Goal: Task Accomplishment & Management: Manage account settings

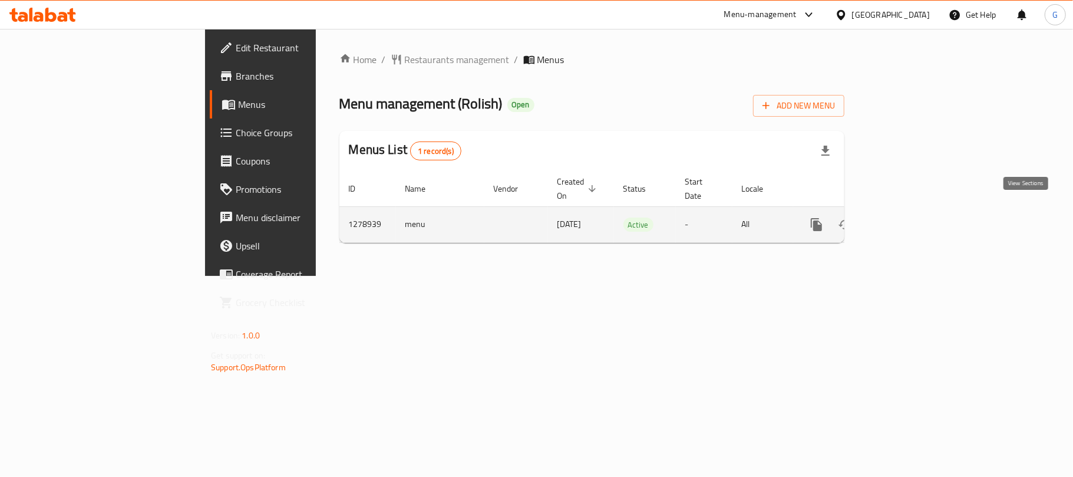
click at [909, 217] on icon "enhanced table" at bounding box center [902, 224] width 14 height 14
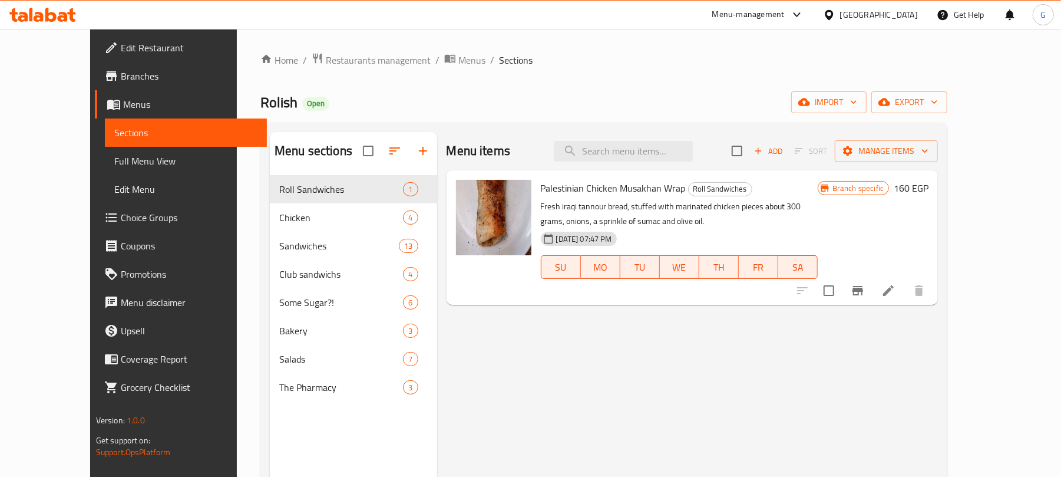
click at [641, 169] on div "Menu items Add Sort Manage items" at bounding box center [693, 151] width 492 height 38
click at [651, 160] on input "search" at bounding box center [623, 151] width 139 height 21
paste input "دجاج بصوص الريحان"
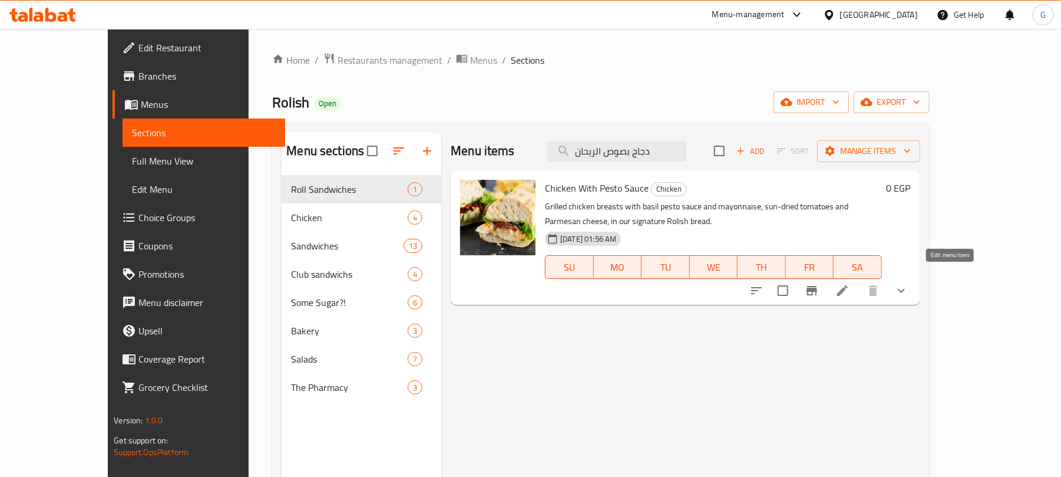
type input "دجاج بصوص الريحان"
click at [850, 283] on icon at bounding box center [843, 290] width 14 height 14
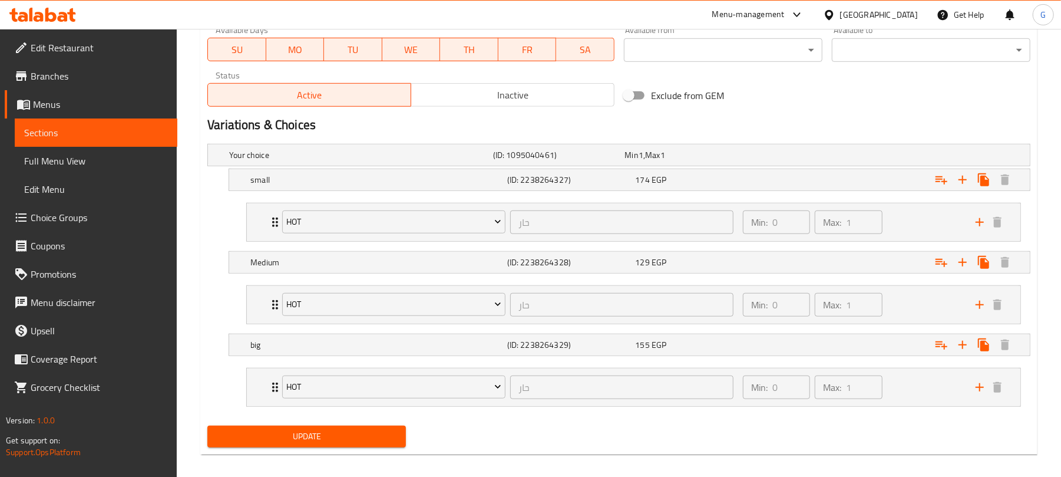
scroll to position [581, 0]
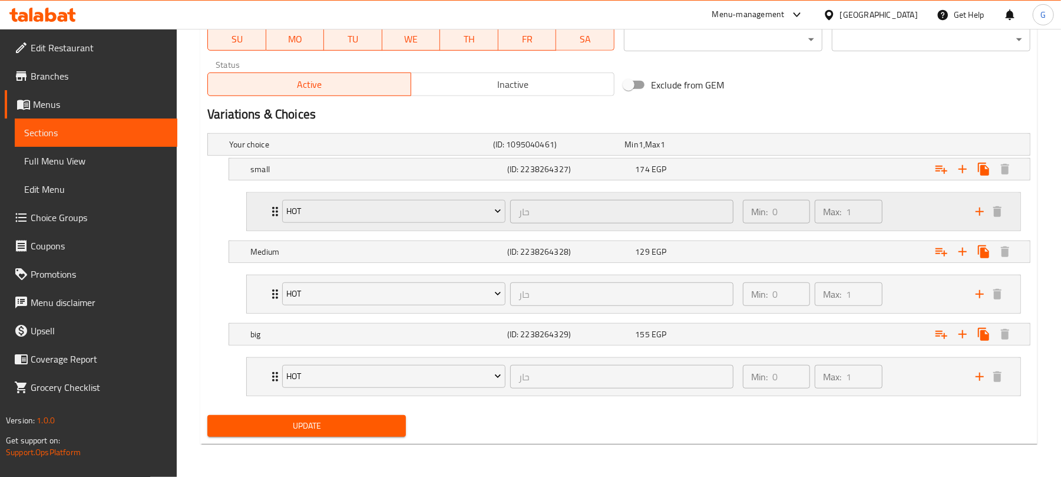
click at [264, 208] on div "Hot حار ​ Min: 0 ​ Max: 1 ​" at bounding box center [634, 212] width 774 height 38
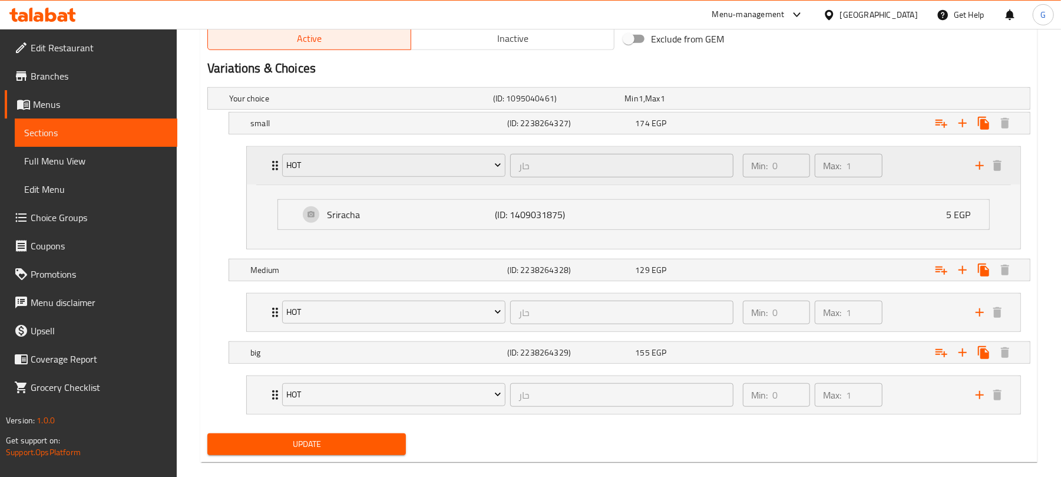
scroll to position [647, 0]
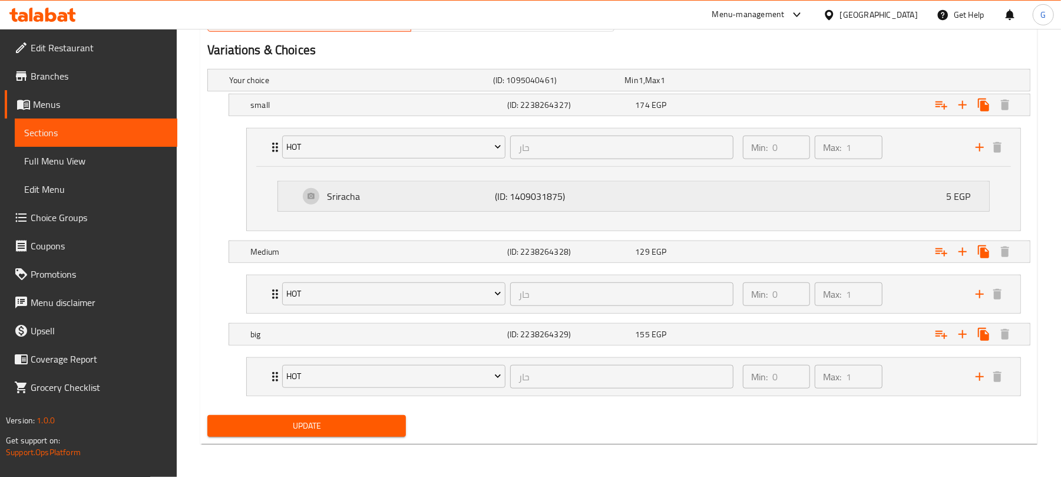
click at [368, 192] on p "Sriracha" at bounding box center [411, 196] width 168 height 14
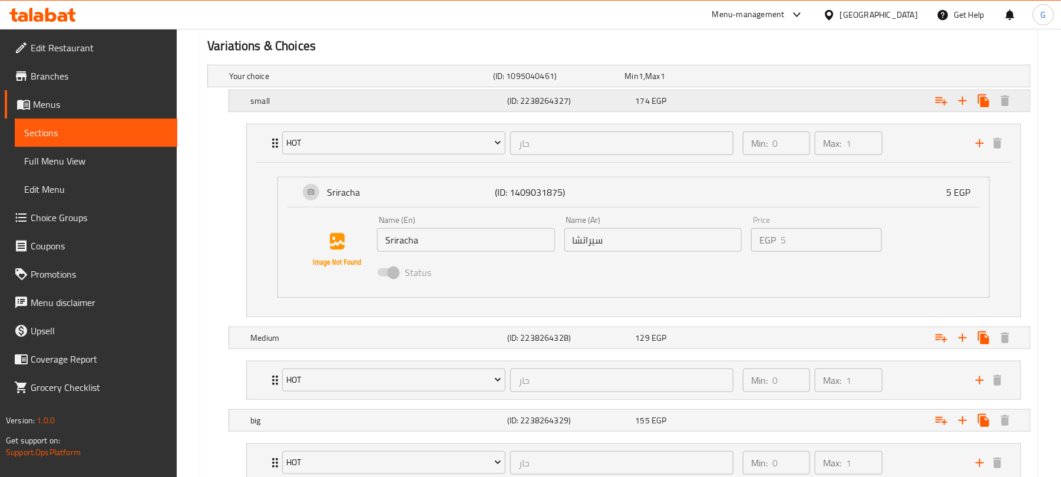
click at [349, 82] on h5 "small" at bounding box center [358, 76] width 259 height 12
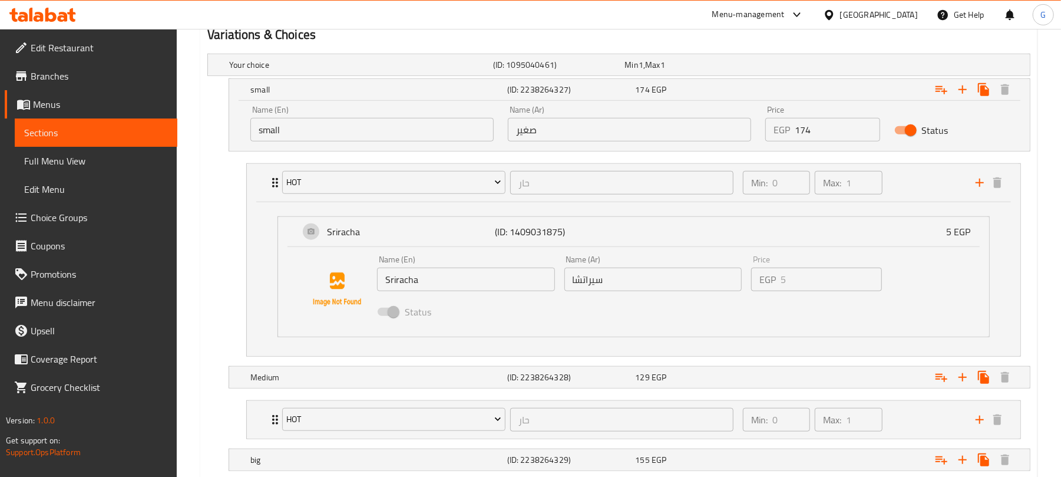
scroll to position [788, 0]
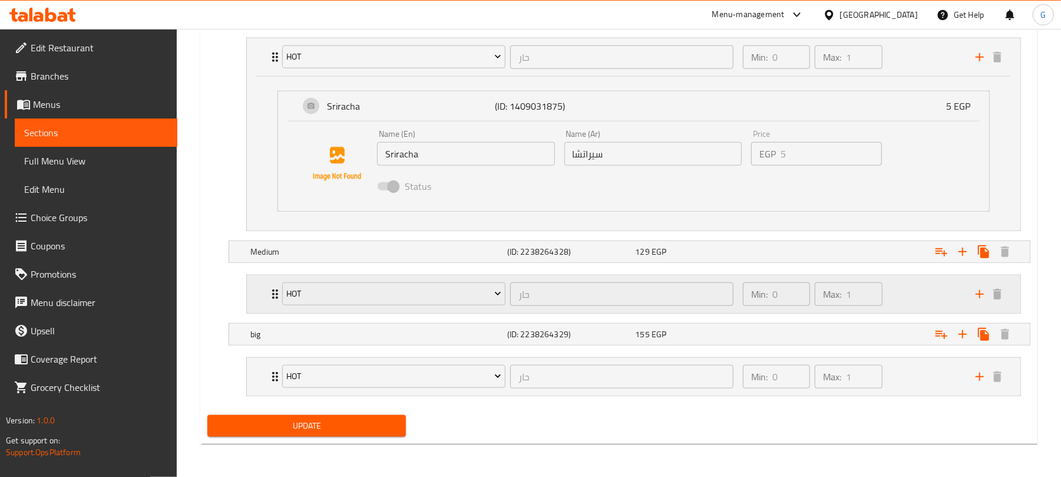
click at [255, 293] on div "Hot حار ​ Min: 0 ​ Max: 1 ​" at bounding box center [634, 294] width 774 height 38
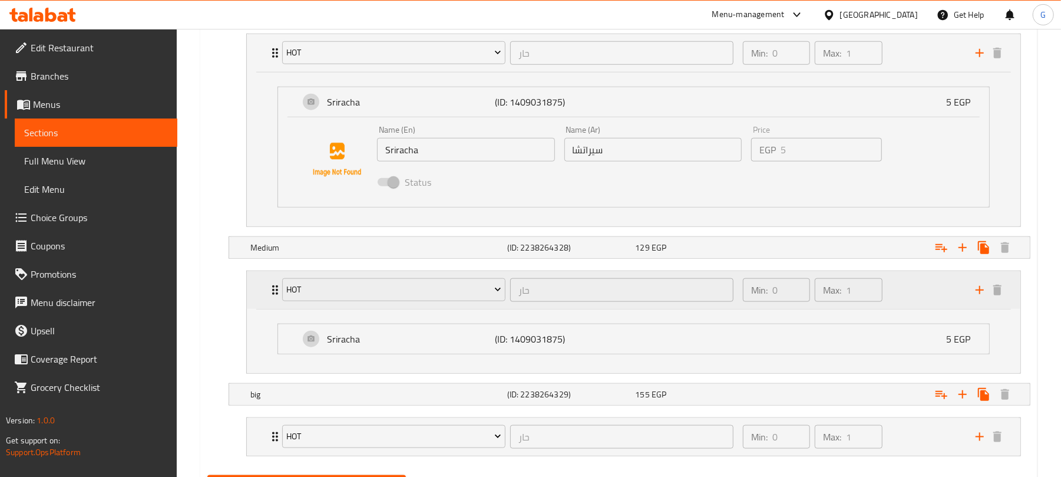
scroll to position [852, 0]
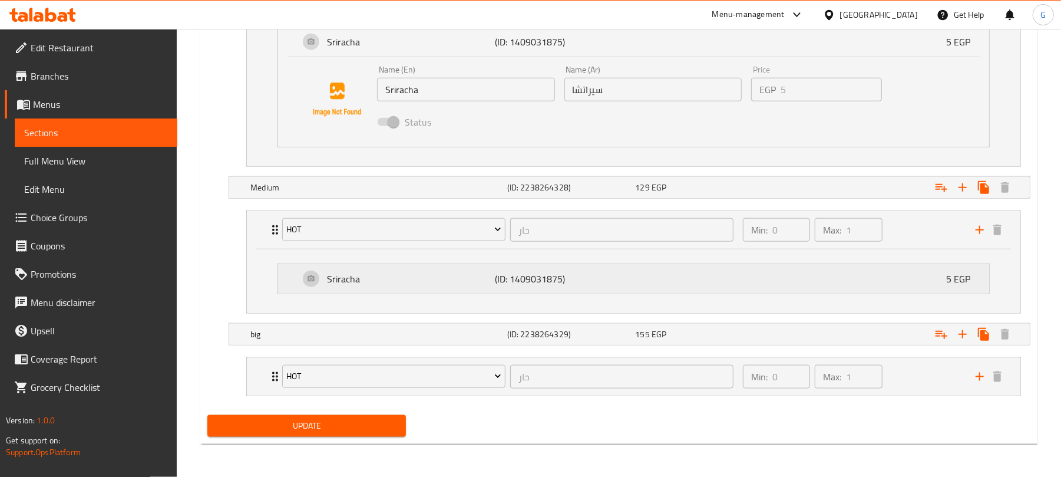
click at [560, 281] on p "(ID: 1409031875)" at bounding box center [552, 279] width 112 height 14
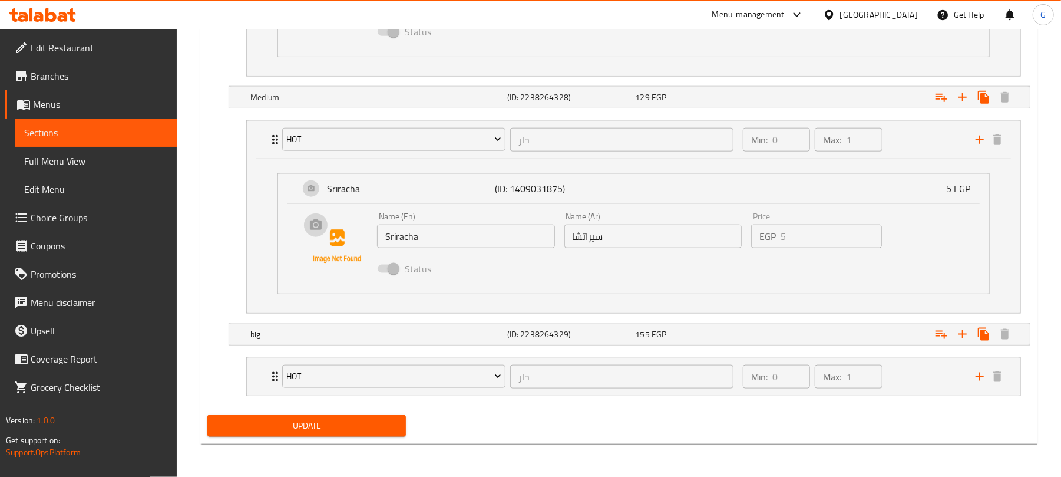
scroll to position [943, 0]
click at [237, 348] on nav "Hot حار ​ Min: 0 ​ Max: 1 ​ Sriracha (ID: 1409031875) 5 EGP Name (En) Sriracha …" at bounding box center [618, 377] width 823 height 58
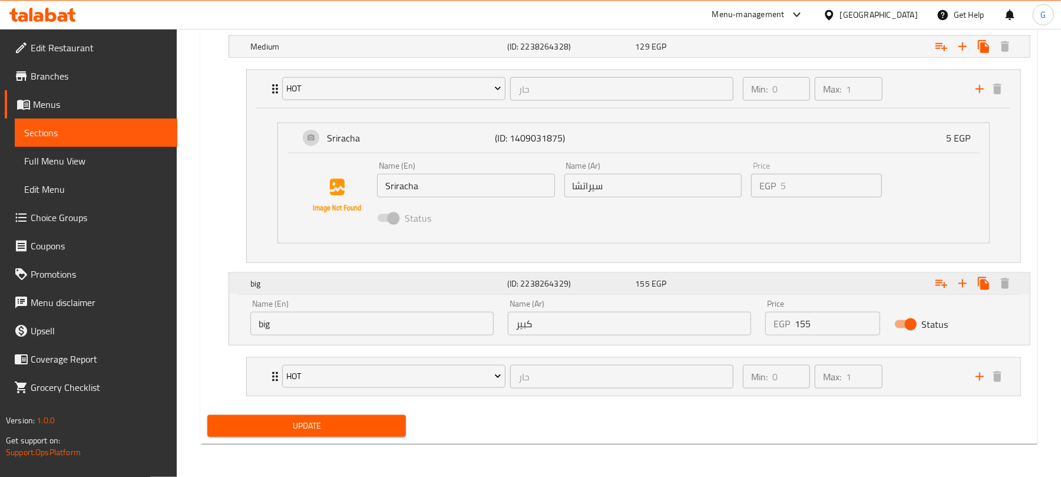
scroll to position [993, 0]
click at [248, 378] on div "Hot حار ​ Min: 0 ​ Max: 1 ​" at bounding box center [634, 377] width 774 height 38
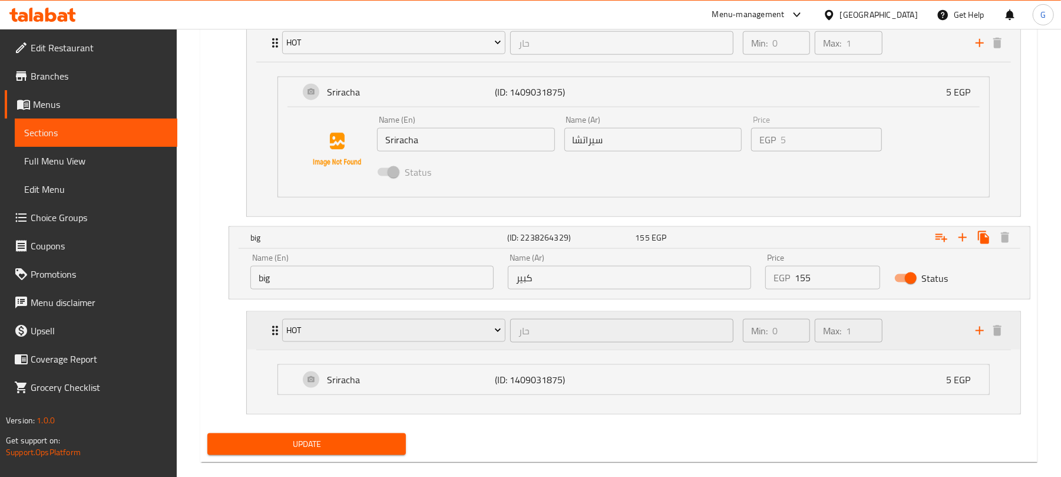
scroll to position [1058, 0]
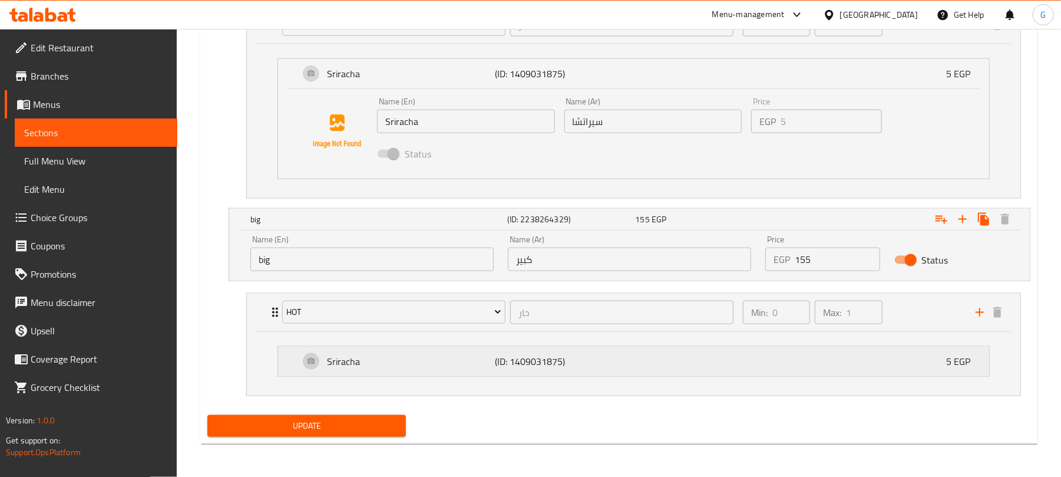
click at [397, 367] on p "Sriracha" at bounding box center [411, 361] width 168 height 14
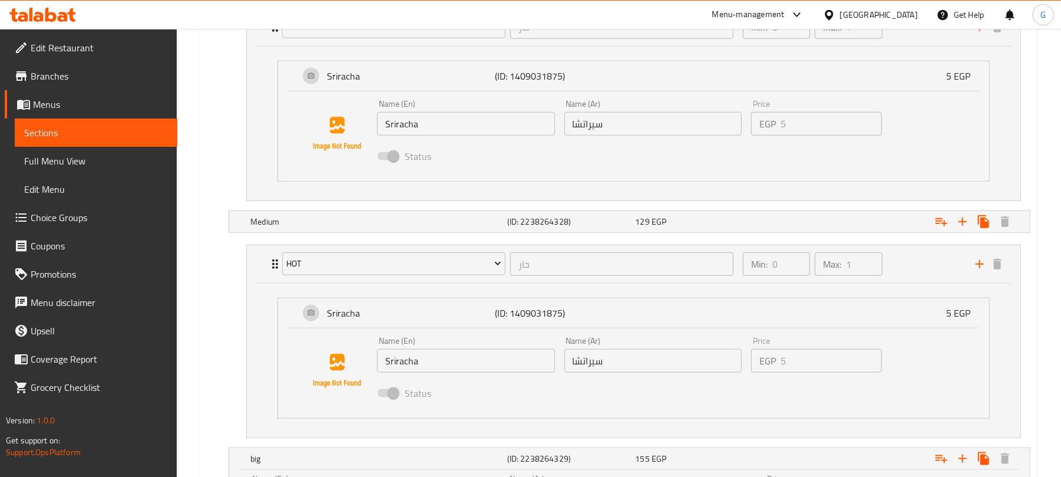
scroll to position [864, 0]
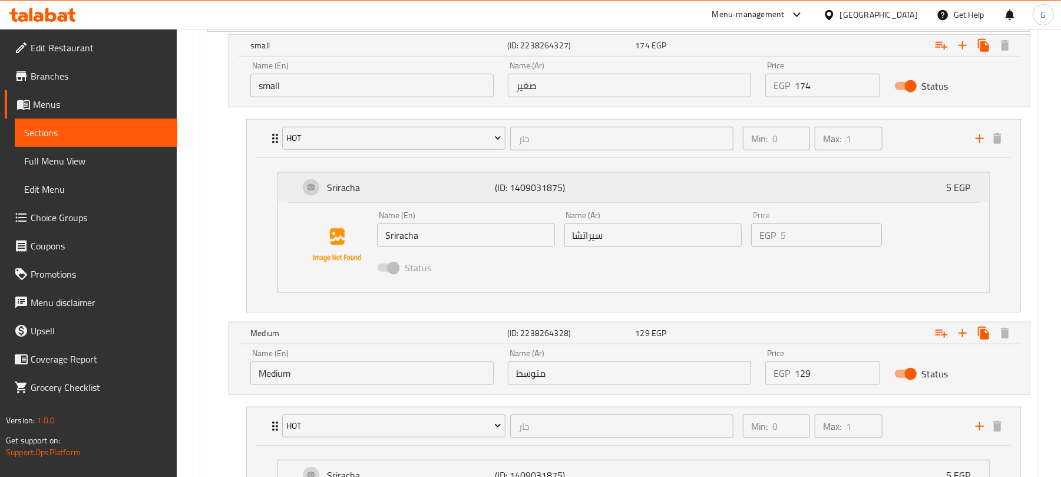
scroll to position [628, 0]
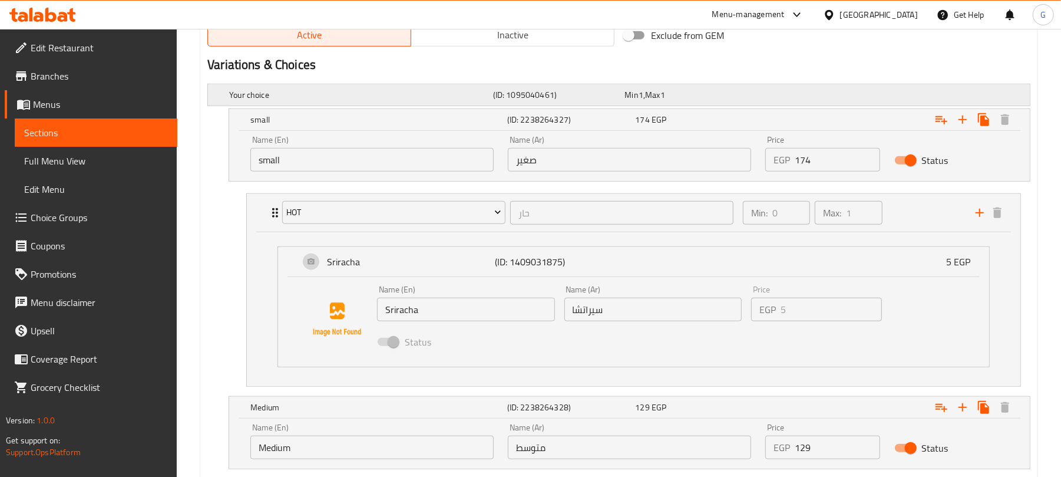
click at [285, 94] on h5 "Your choice" at bounding box center [358, 95] width 259 height 12
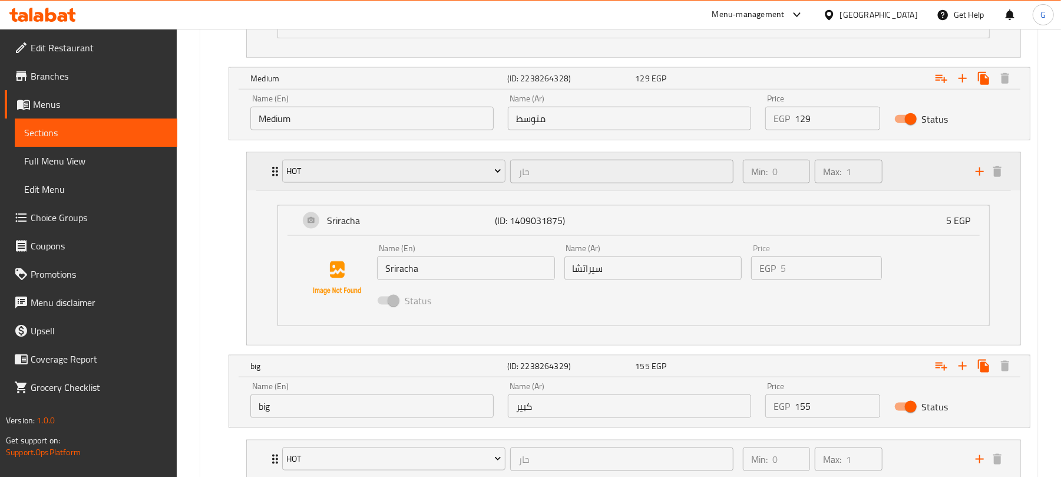
scroll to position [1014, 0]
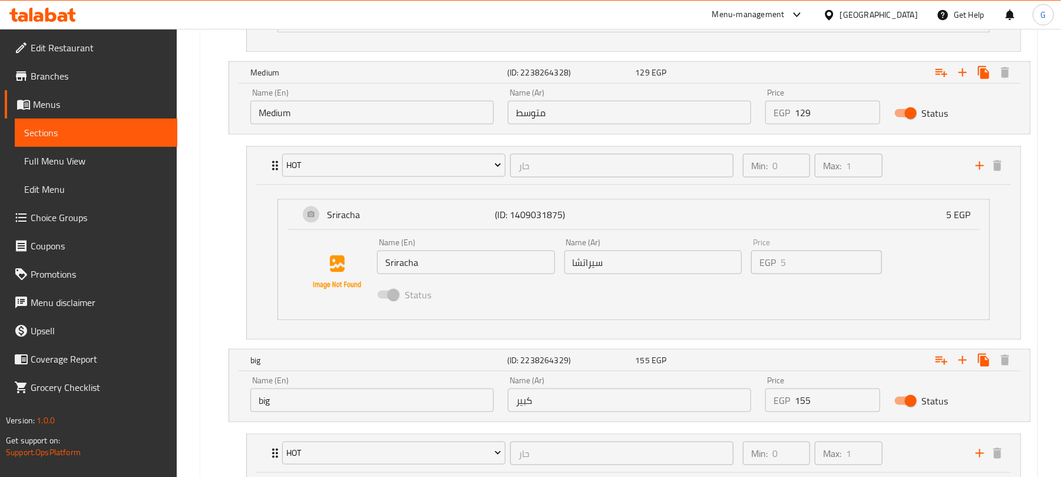
click at [278, 116] on input "Medium" at bounding box center [371, 113] width 243 height 24
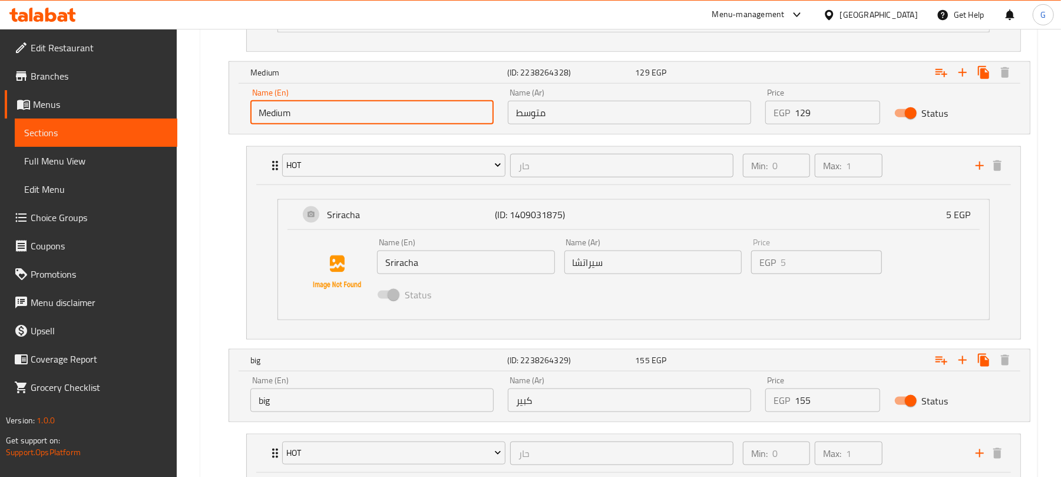
click at [278, 116] on input "Medium" at bounding box center [371, 113] width 243 height 24
paste input "صغير"
type input "صغير"
click at [613, 113] on input "متوسط" at bounding box center [629, 113] width 243 height 24
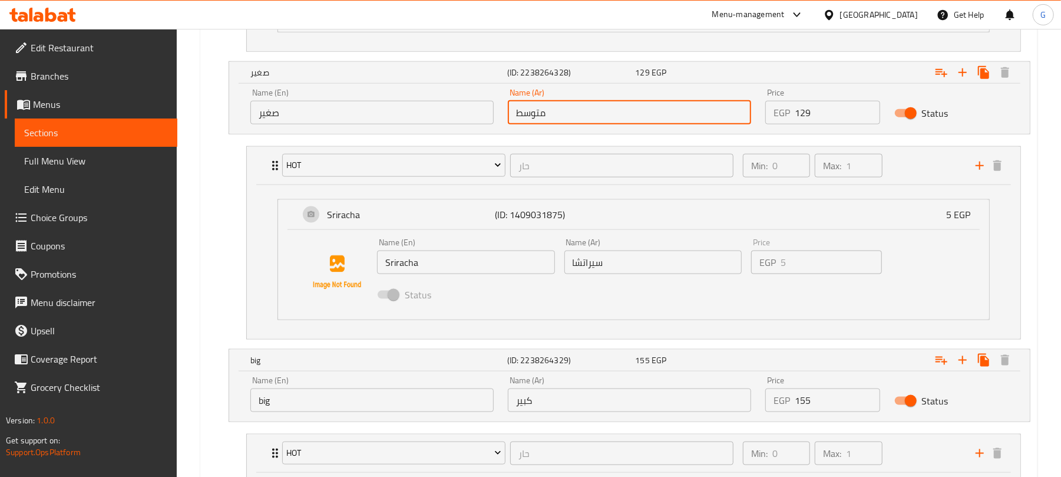
click at [613, 113] on input "متوسط" at bounding box center [629, 113] width 243 height 24
paste input "صغير"
type input "صغير"
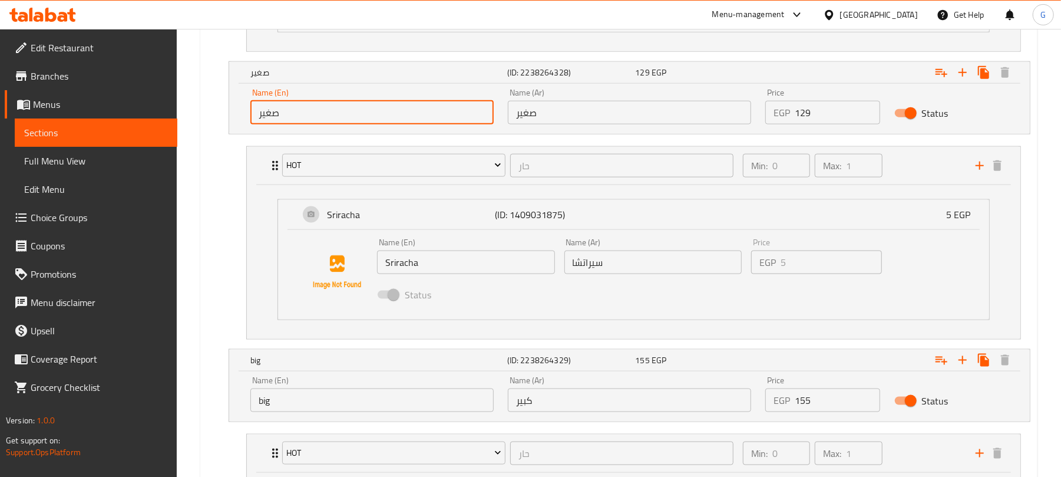
click at [338, 123] on input "صغير" at bounding box center [371, 113] width 243 height 24
paste input "small"
type input "small"
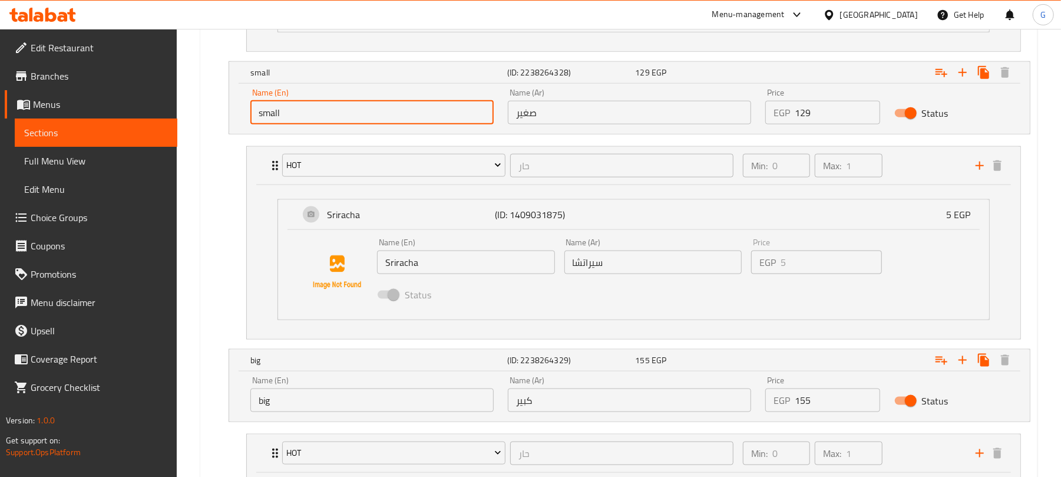
click at [232, 163] on nav "Hot حار ​ Min: 0 ​ Max: 1 ​ Sriracha (ID: 1409031875) 5 EGP Name (En) Sriracha …" at bounding box center [618, 243] width 823 height 212
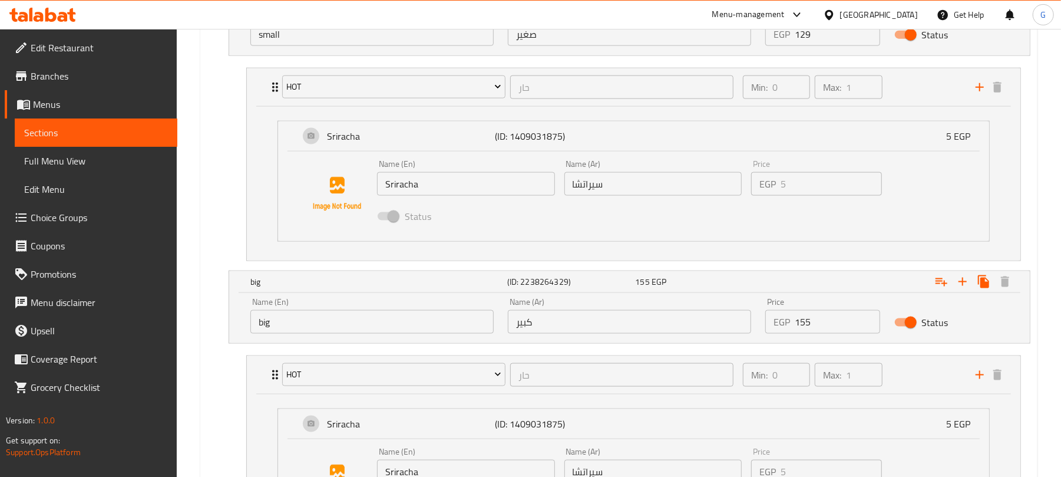
scroll to position [1249, 0]
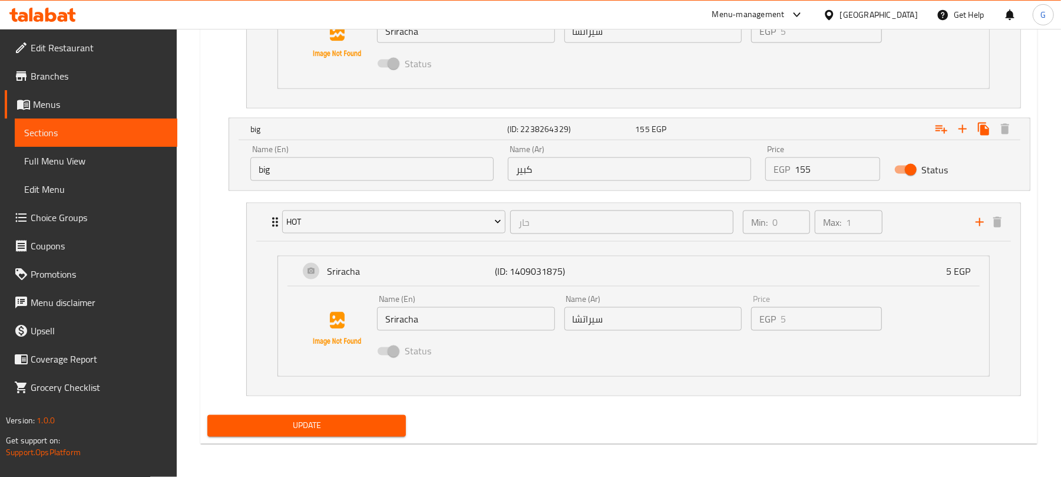
click at [398, 175] on input "big" at bounding box center [371, 169] width 243 height 24
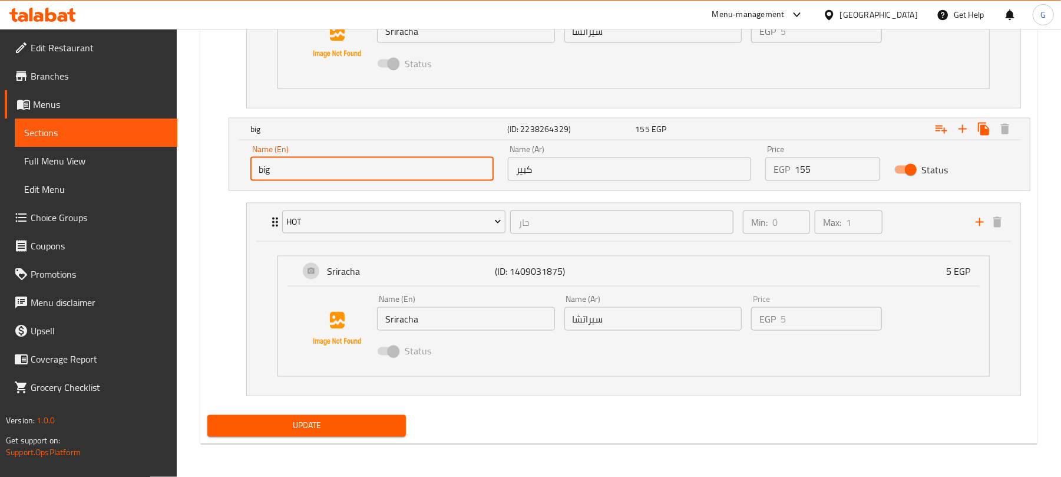
click at [398, 175] on input "big" at bounding box center [371, 169] width 243 height 24
paste input "Medium"
type input "Medium"
click at [569, 161] on input "كبير" at bounding box center [629, 169] width 243 height 24
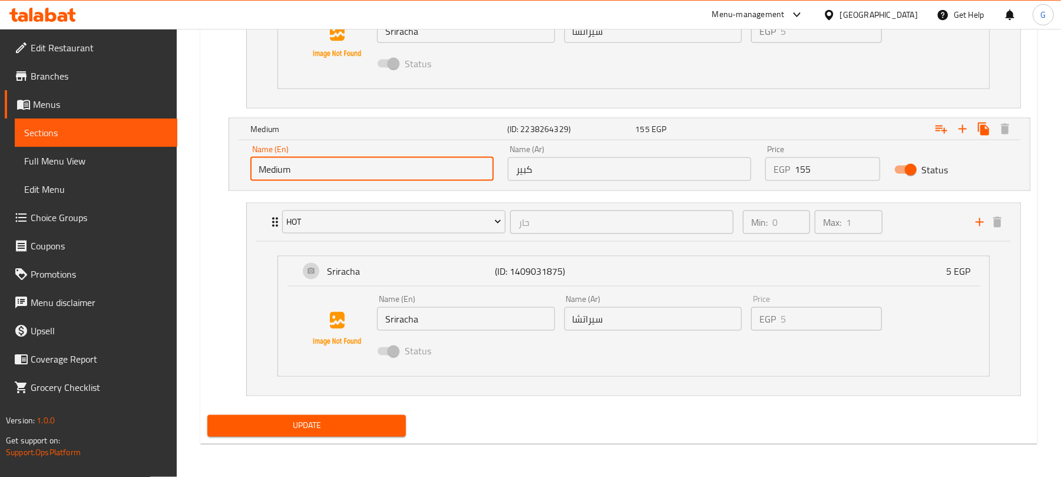
click at [569, 161] on input "كبير" at bounding box center [629, 169] width 243 height 24
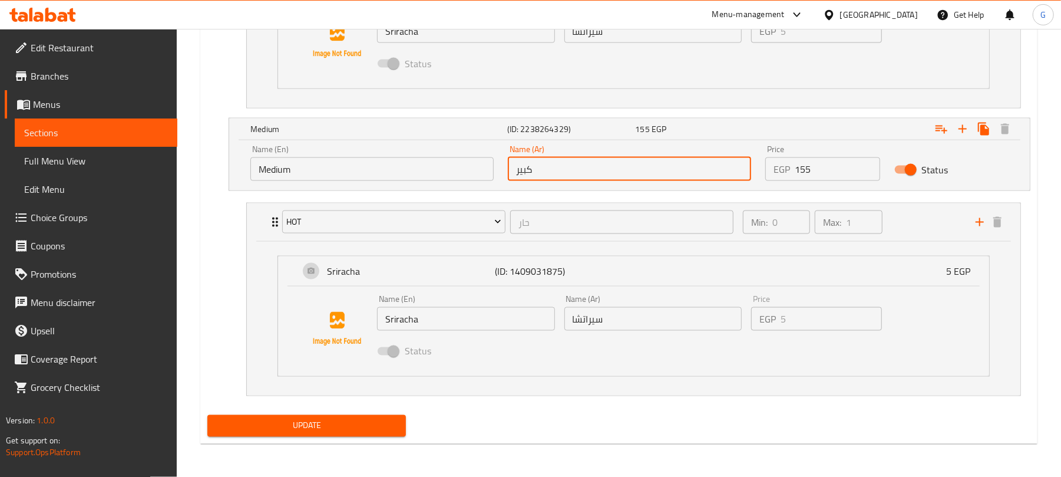
click at [569, 161] on input "كبير" at bounding box center [629, 169] width 243 height 24
paste input "توسط"
type input "متوسط"
click at [220, 81] on nav "Hot حار ​ Min: 0 ​ Max: 1 ​ Sriracha (ID: 1409031875) 5 EGP Name (En) Sriracha …" at bounding box center [618, 12] width 823 height 212
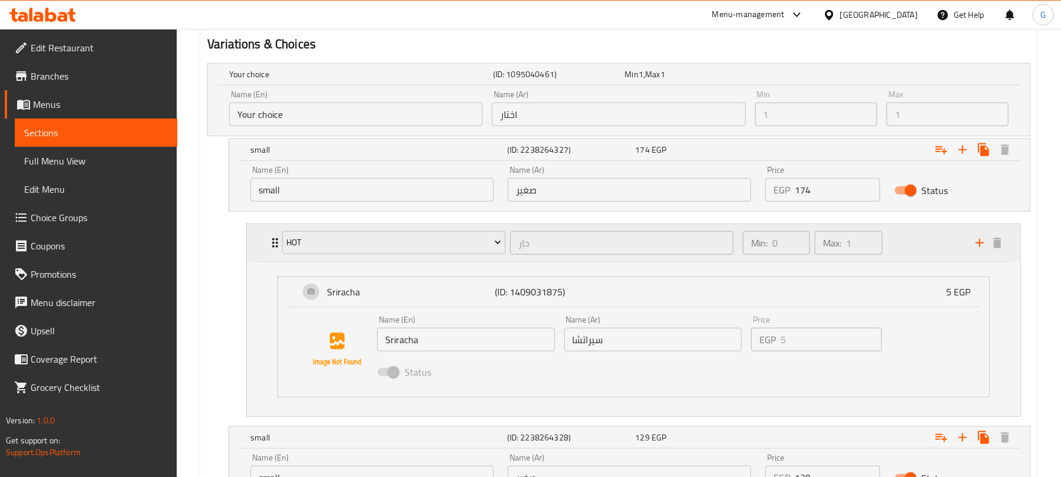
scroll to position [621, 0]
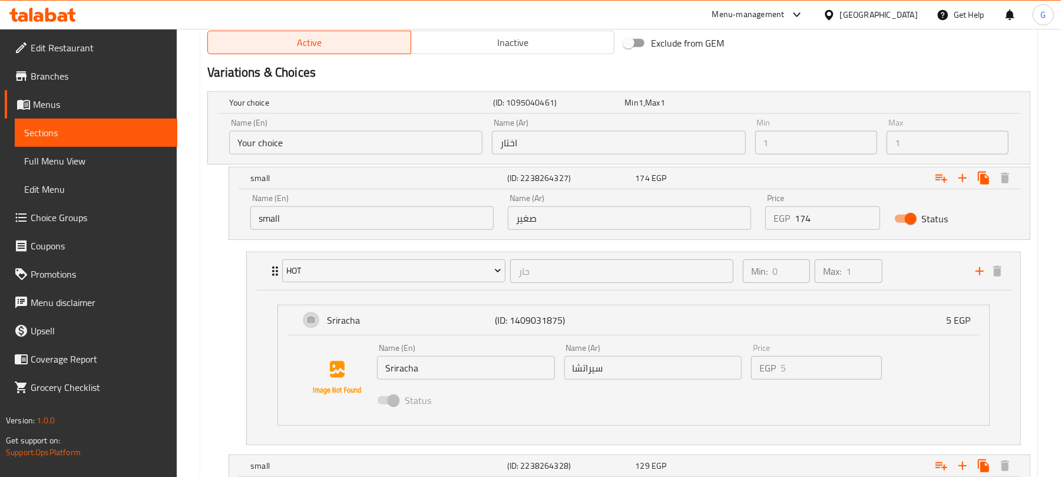
click at [663, 217] on input "صغير" at bounding box center [629, 218] width 243 height 24
paste input "كب"
type input "كبير"
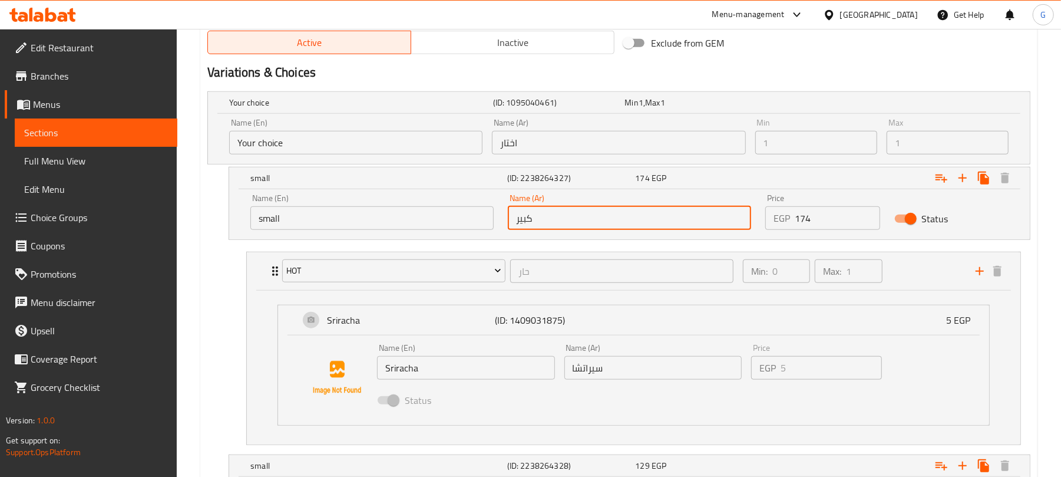
click at [357, 217] on input "small" at bounding box center [371, 218] width 243 height 24
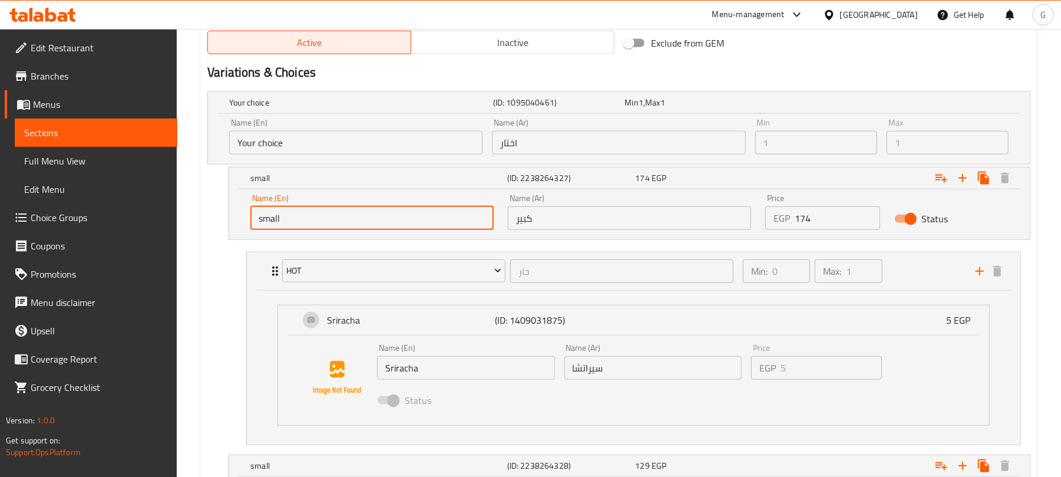
click at [357, 217] on input "small" at bounding box center [371, 218] width 243 height 24
paste input "big"
type input "big"
click at [229, 298] on nav "Hot حار ​ Min: 0 ​ Max: 1 ​ Sriracha (ID: 1409031875) 5 EGP Name (En) Sriracha …" at bounding box center [618, 348] width 823 height 212
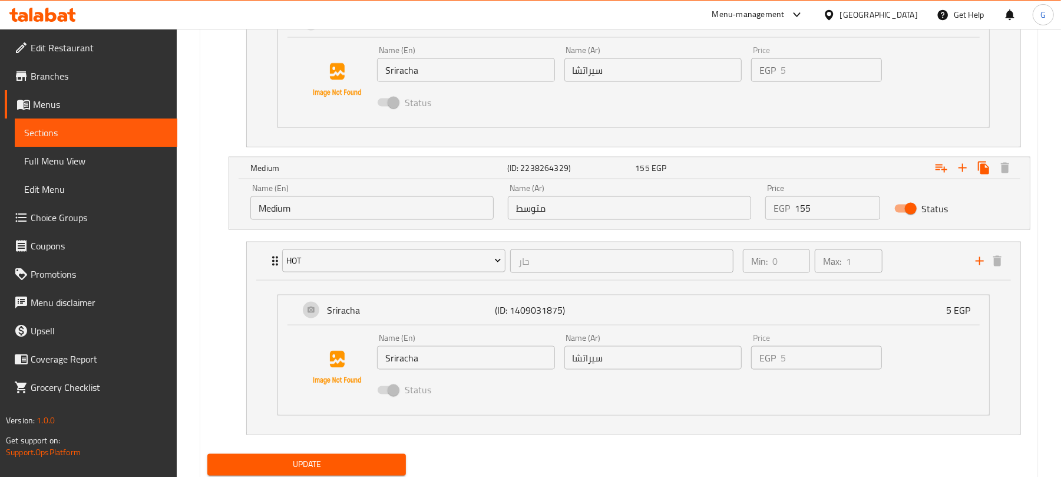
scroll to position [1249, 0]
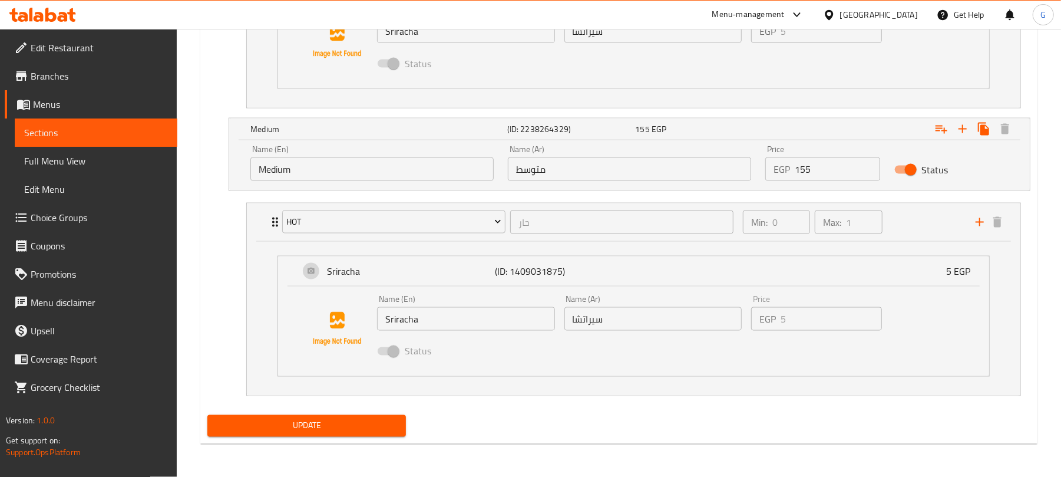
click at [309, 425] on span "Update" at bounding box center [307, 425] width 180 height 15
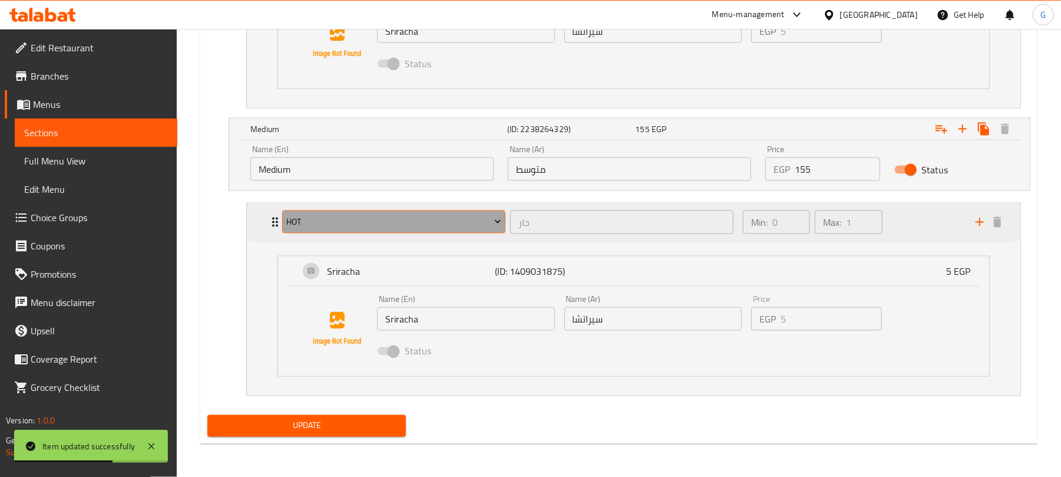
click at [411, 220] on span "Hot" at bounding box center [394, 222] width 215 height 15
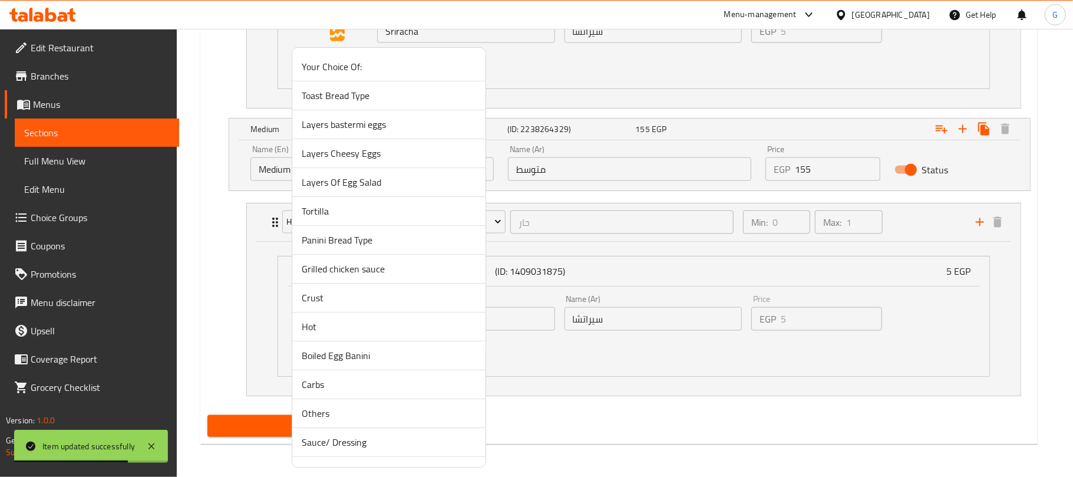
click at [210, 262] on div at bounding box center [536, 238] width 1073 height 477
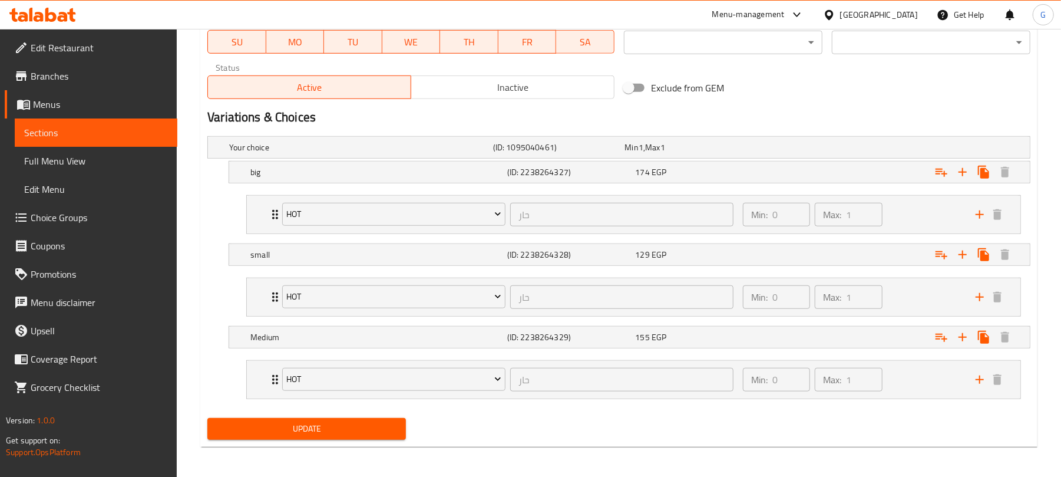
scroll to position [582, 0]
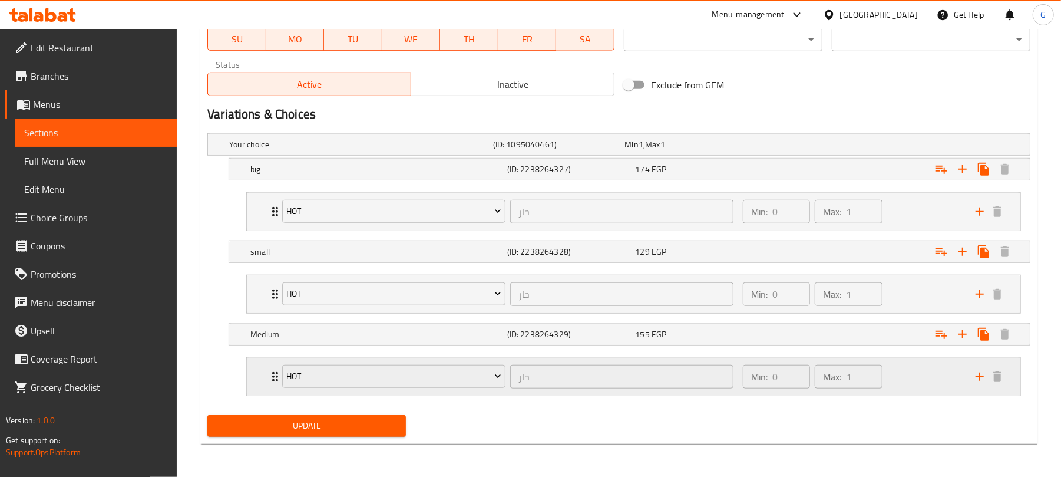
click at [247, 372] on div "Hot حار ​ Min: 0 ​ Max: 1 ​" at bounding box center [634, 377] width 774 height 38
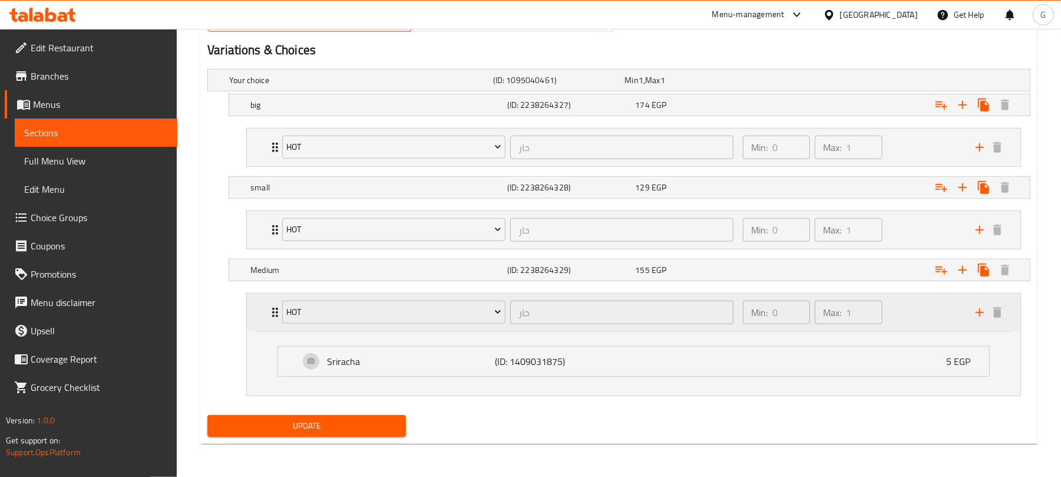
scroll to position [647, 0]
click at [306, 345] on li "Sriracha (ID: 1409031875) 5 EGP Name (En) Sriracha Name (En) Name (Ar) سيراتشا …" at bounding box center [633, 361] width 731 height 40
click at [436, 375] on div "Sriracha (ID: 1409031875) 5 EGP" at bounding box center [637, 361] width 676 height 29
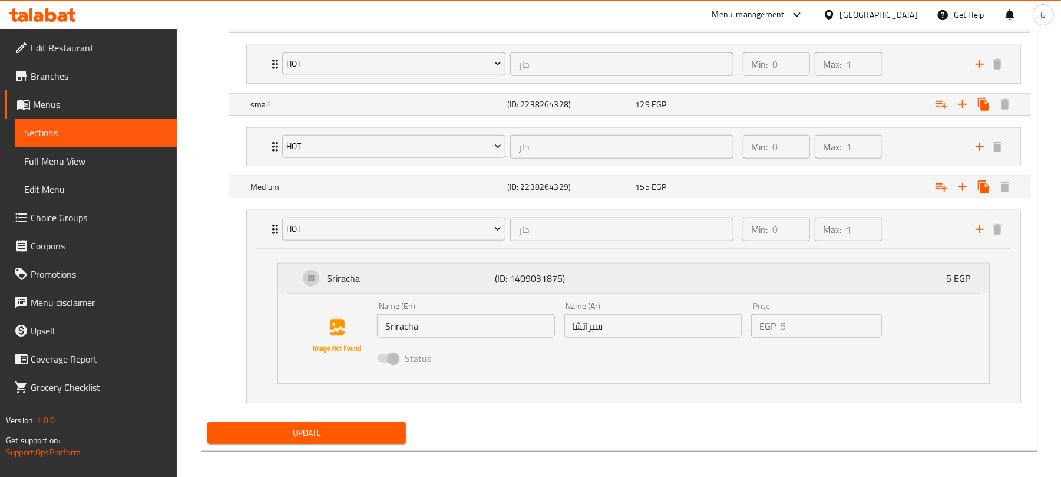
scroll to position [737, 0]
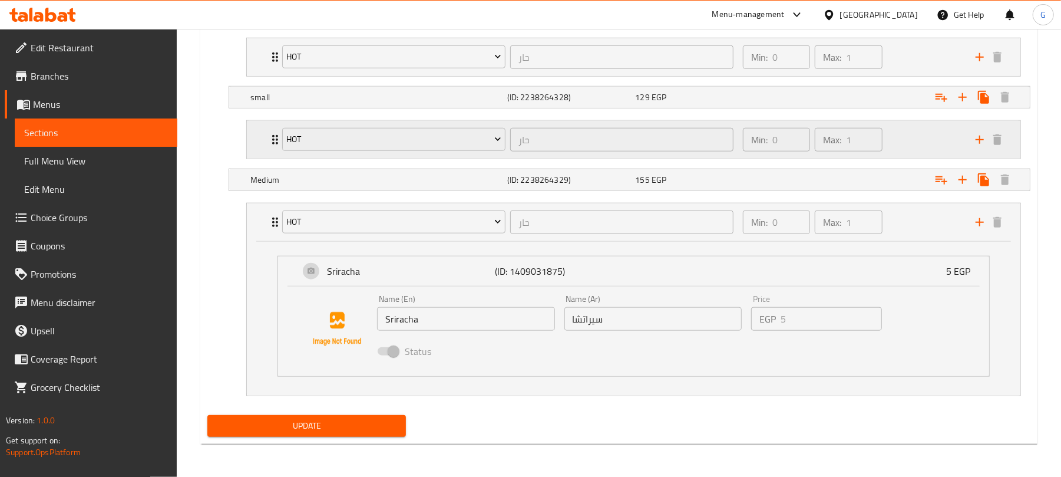
click at [262, 137] on div "Hot حار ​ Min: 0 ​ Max: 1 ​" at bounding box center [634, 140] width 774 height 38
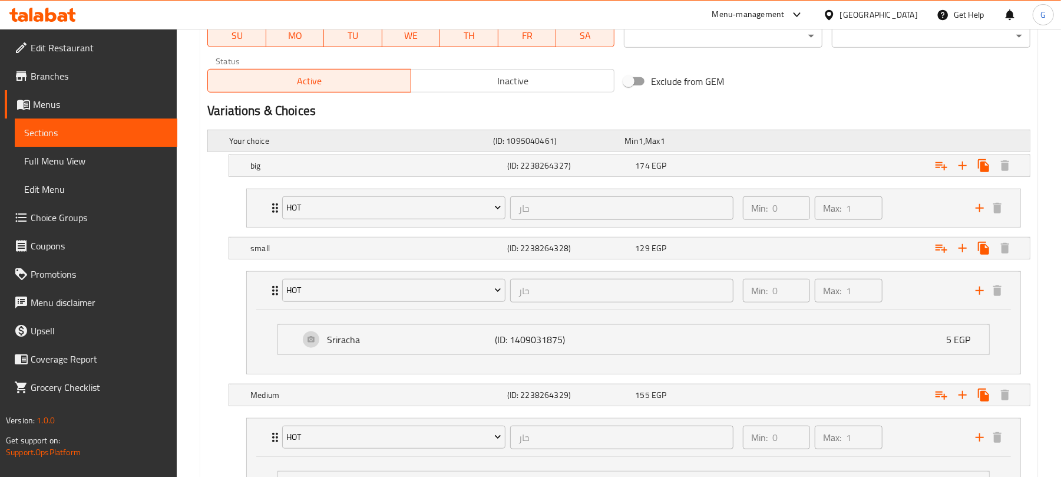
scroll to position [580, 0]
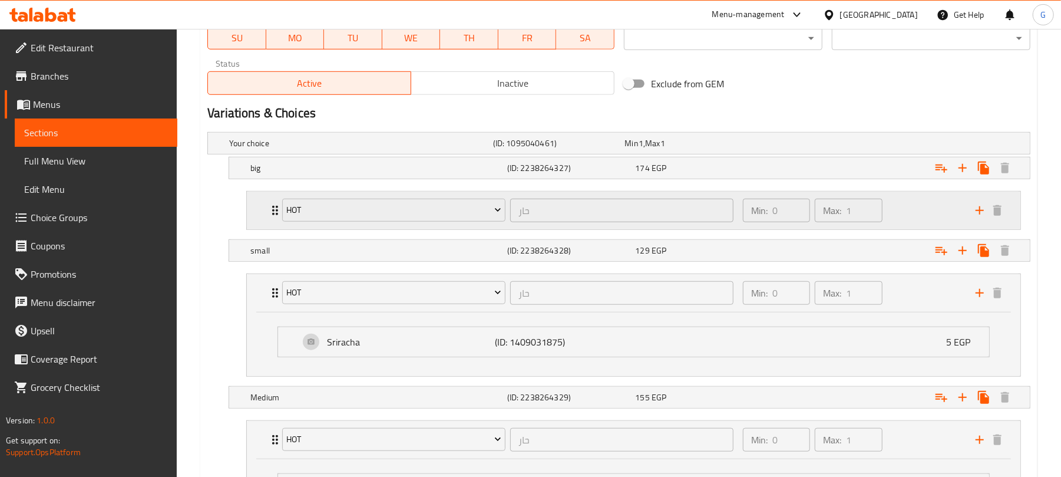
click at [253, 208] on div "Hot حار ​ Min: 0 ​ Max: 1 ​" at bounding box center [634, 211] width 774 height 38
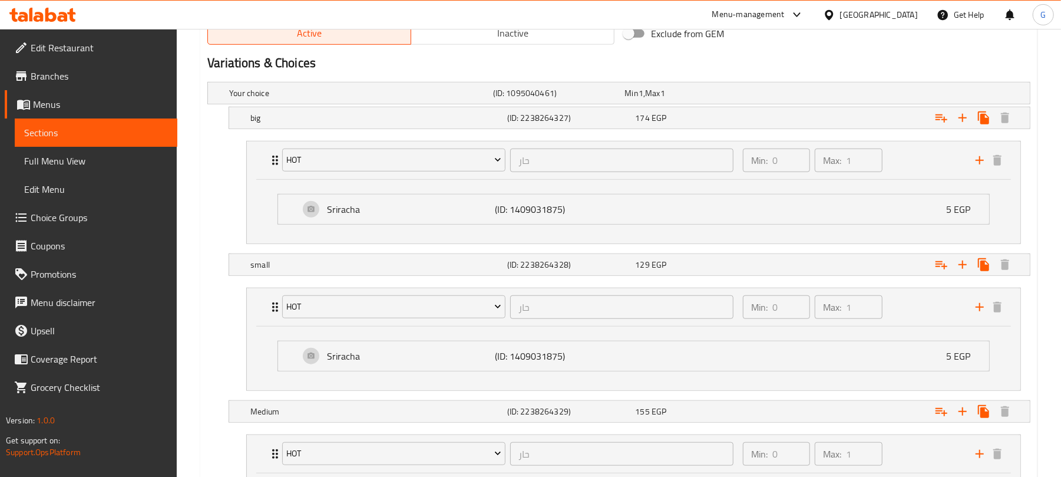
scroll to position [658, 0]
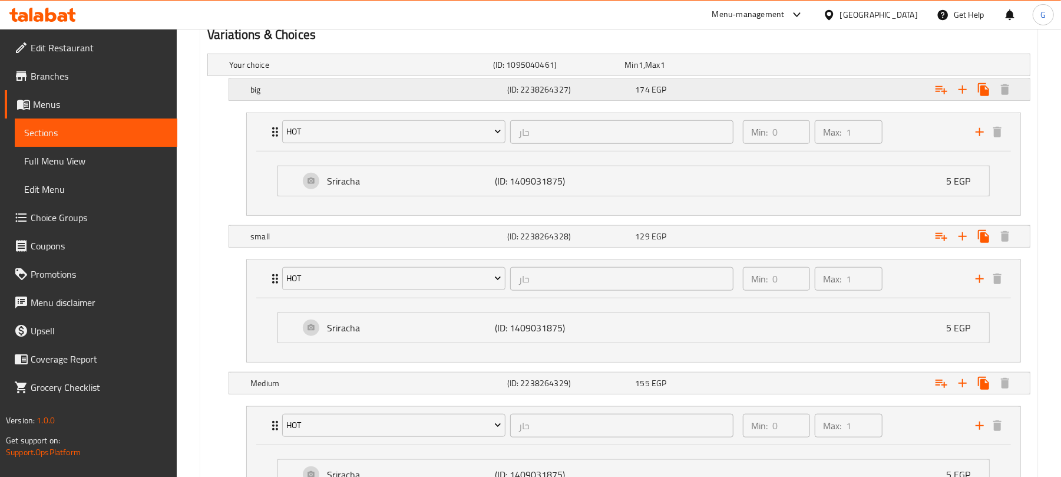
click at [233, 75] on div "big (ID: 2238264327) 174 EGP" at bounding box center [619, 64] width 822 height 21
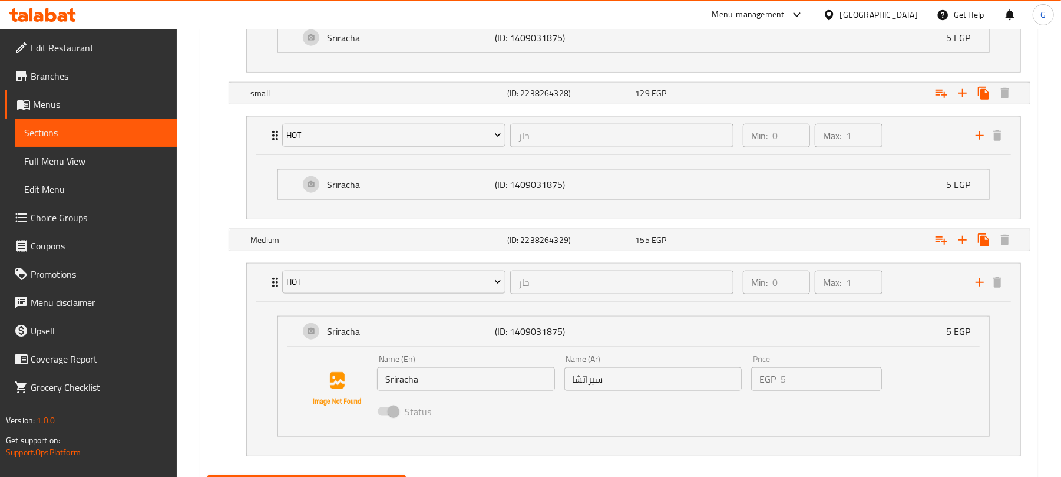
scroll to position [894, 0]
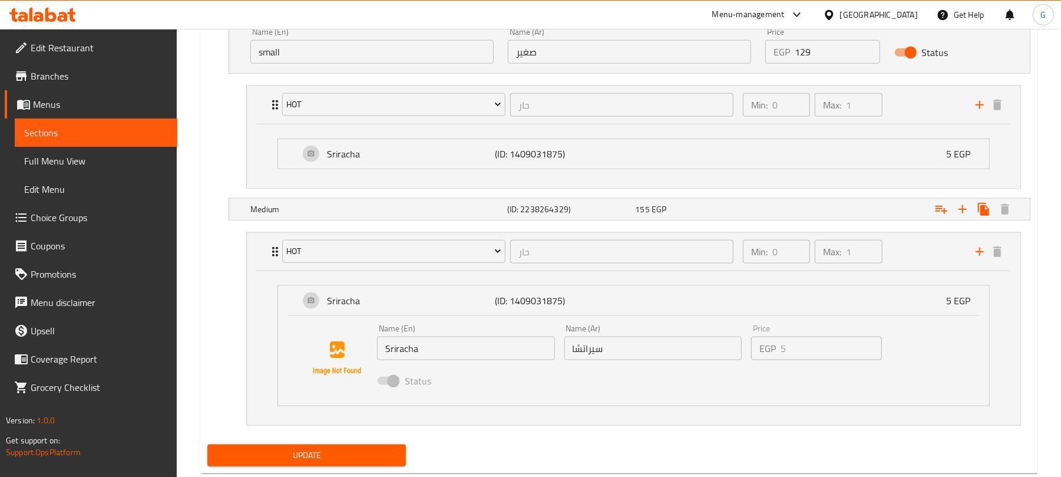
scroll to position [968, 0]
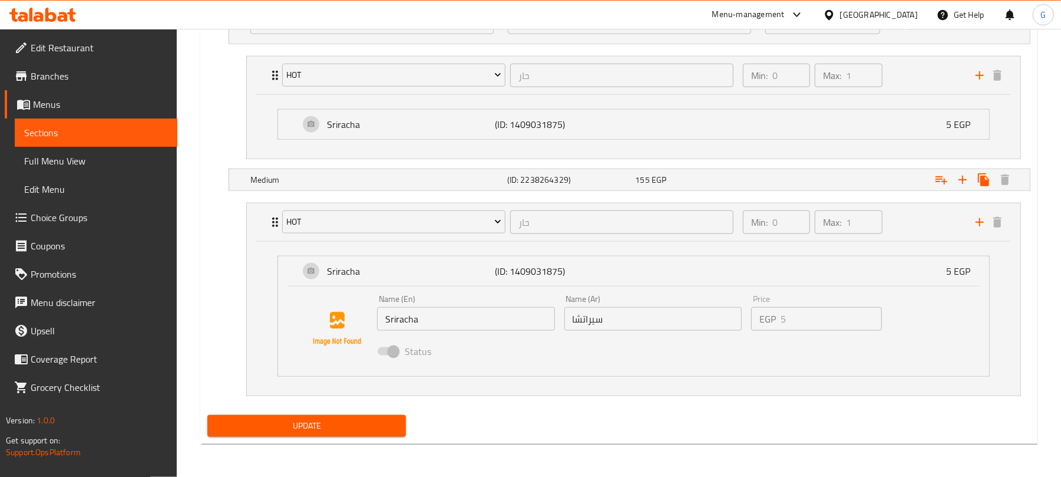
click at [229, 171] on div "Medium (ID: 2238264329) 155 EGP Name (En) Medium Name (En) Name (Ar) متوسط Name…" at bounding box center [630, 180] width 802 height 22
drag, startPoint x: 234, startPoint y: 175, endPoint x: 229, endPoint y: 180, distance: 7.1
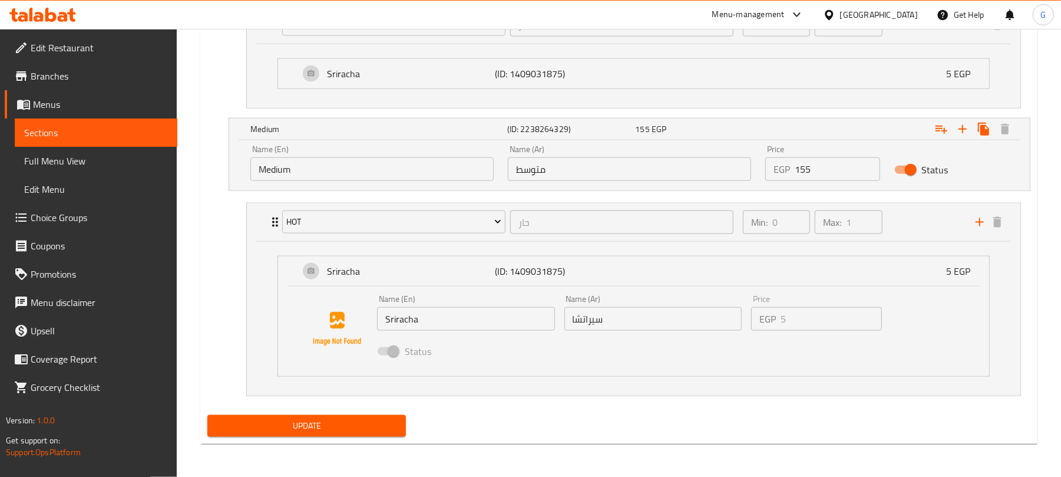
scroll to position [1018, 0]
click at [337, 428] on span "Update" at bounding box center [307, 425] width 180 height 15
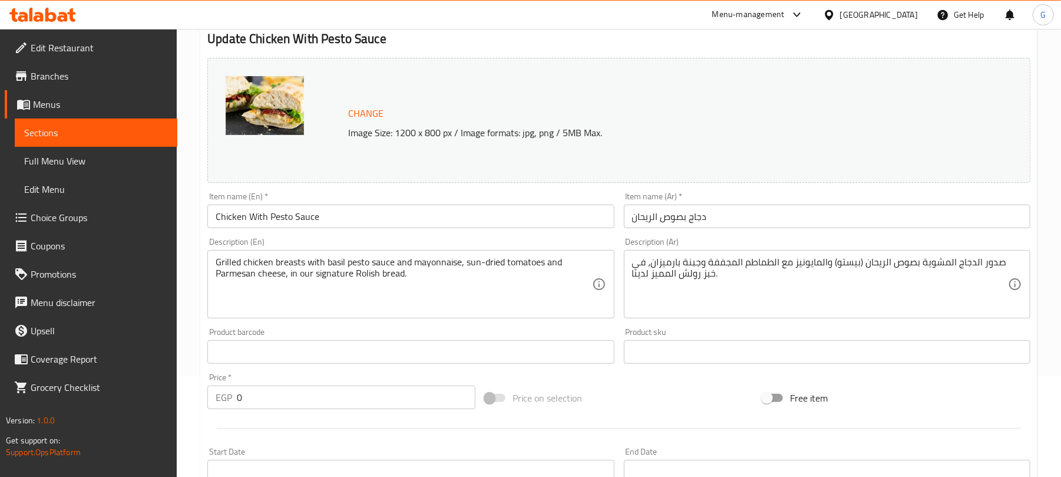
scroll to position [0, 0]
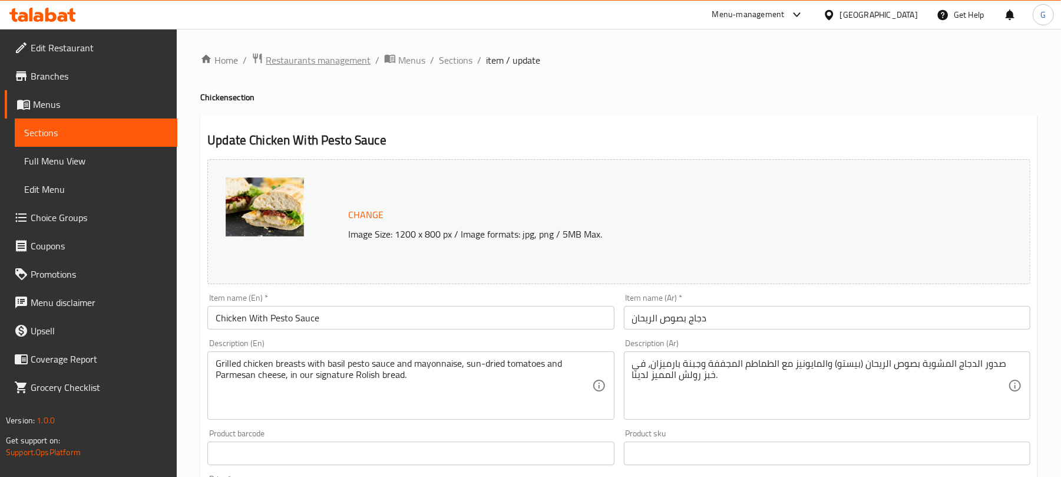
click at [361, 64] on span "Restaurants management" at bounding box center [318, 60] width 105 height 14
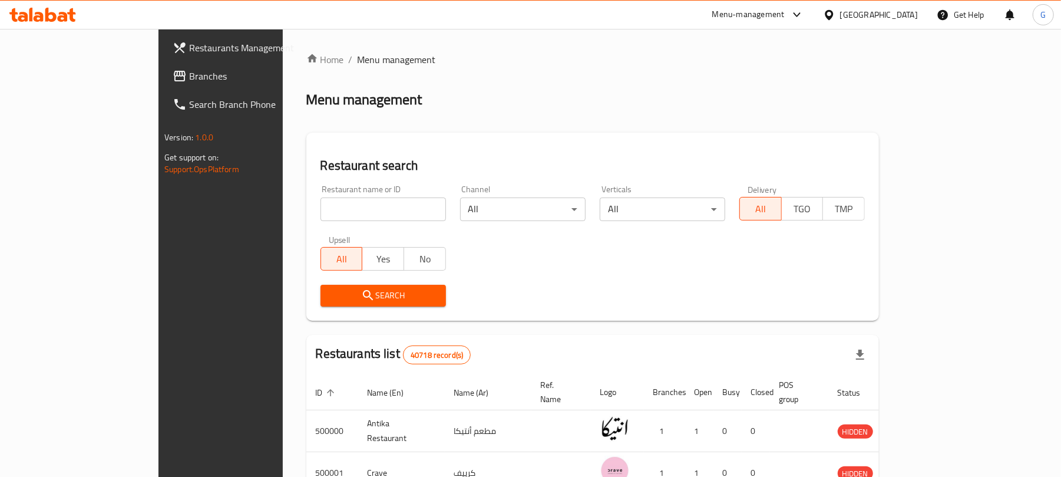
click at [900, 14] on div "[GEOGRAPHIC_DATA]" at bounding box center [879, 14] width 78 height 13
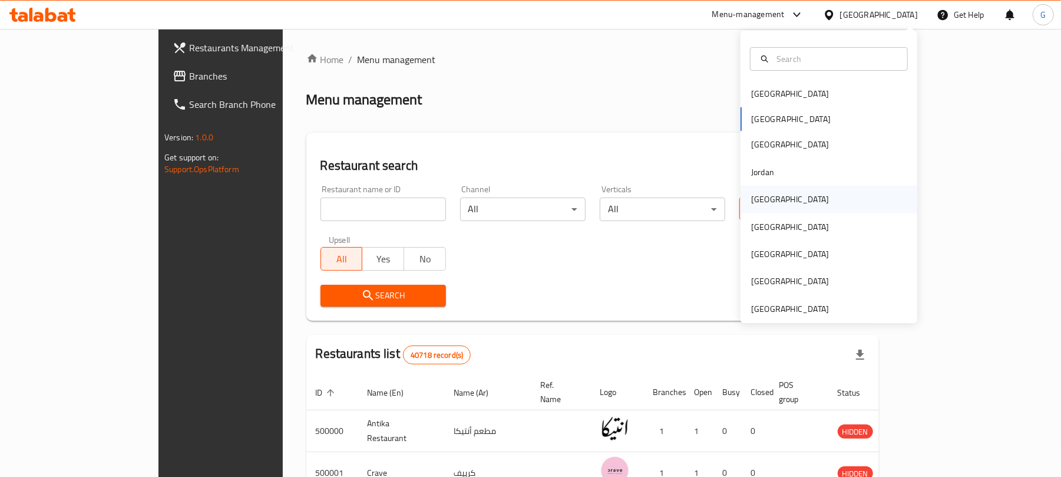
click at [764, 196] on div "[GEOGRAPHIC_DATA]" at bounding box center [790, 199] width 97 height 27
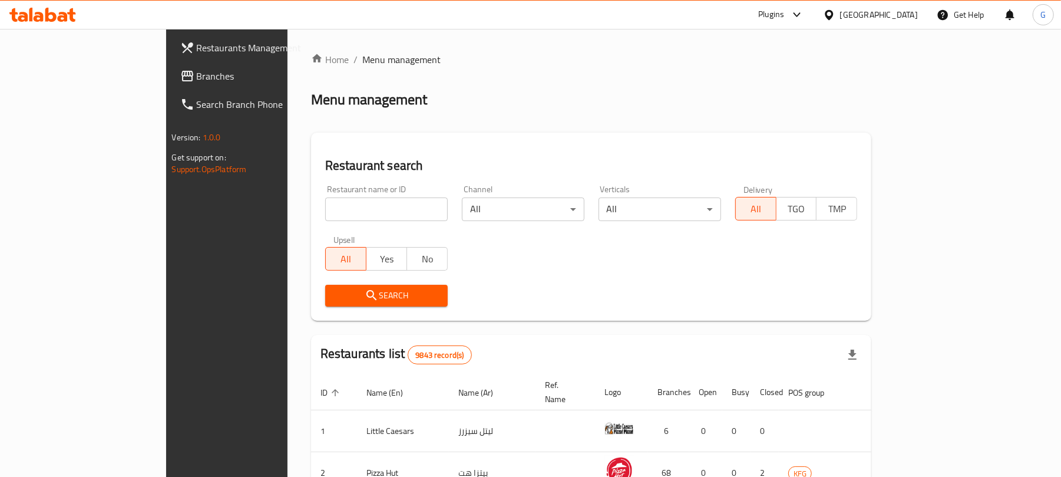
click at [197, 83] on span "Branches" at bounding box center [265, 76] width 137 height 14
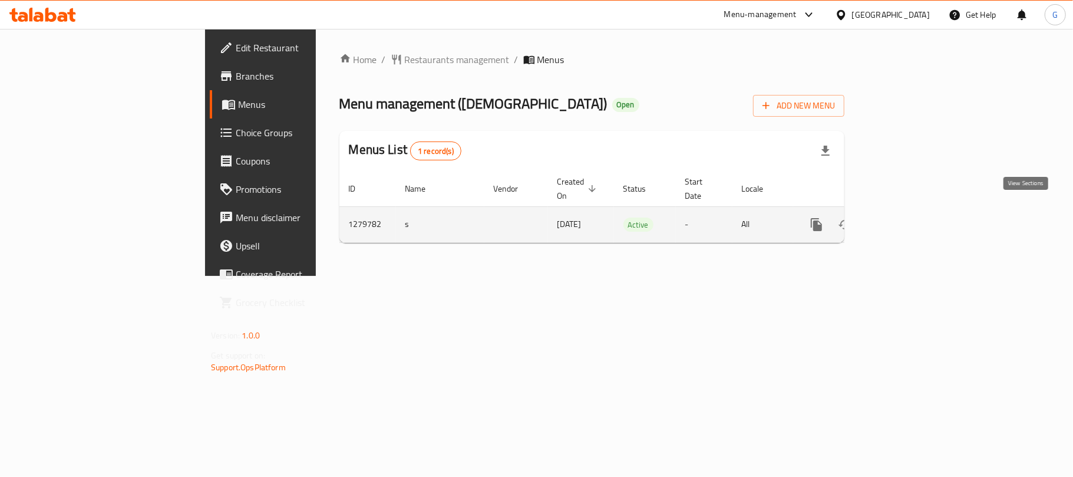
click at [909, 217] on icon "enhanced table" at bounding box center [902, 224] width 14 height 14
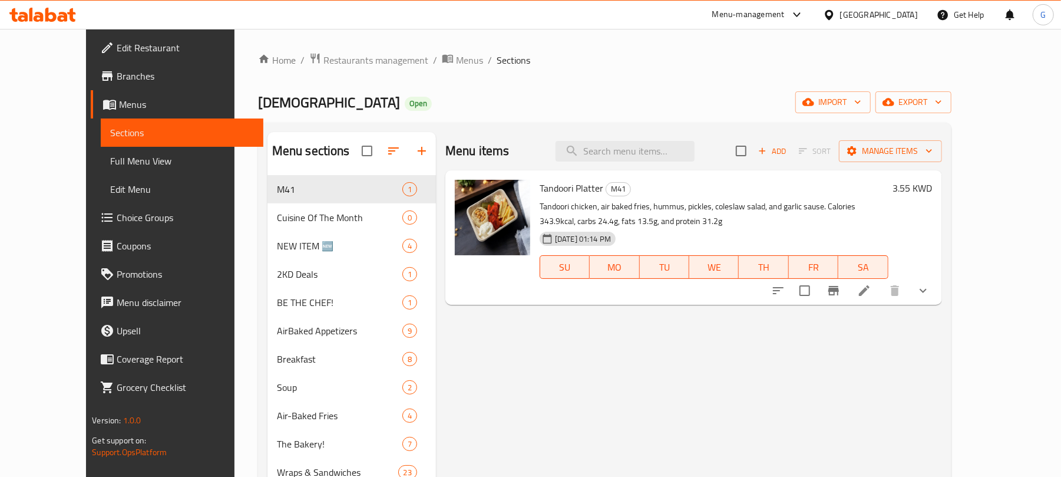
click at [580, 95] on div "ZEN Open import export" at bounding box center [605, 102] width 694 height 22
click at [117, 224] on span "Choice Groups" at bounding box center [185, 217] width 137 height 14
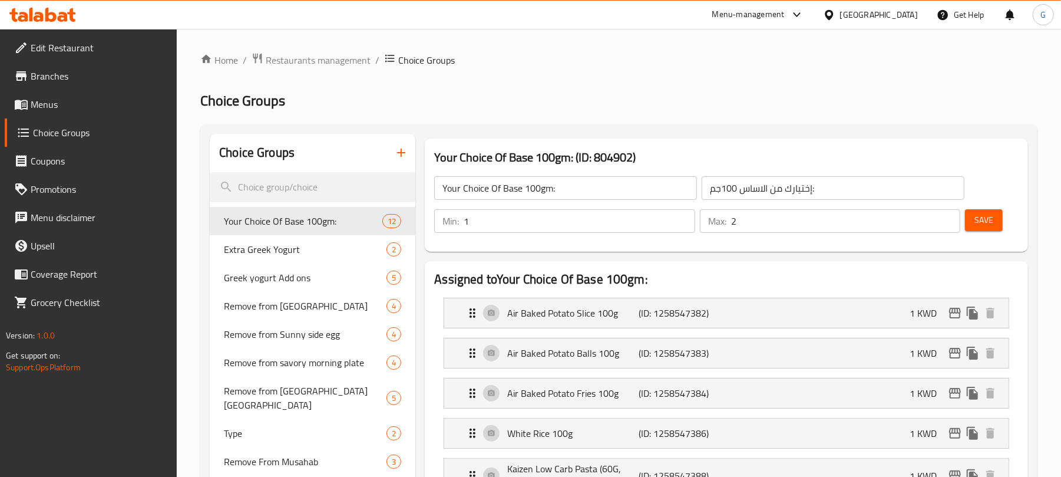
click at [521, 97] on div at bounding box center [530, 238] width 1061 height 477
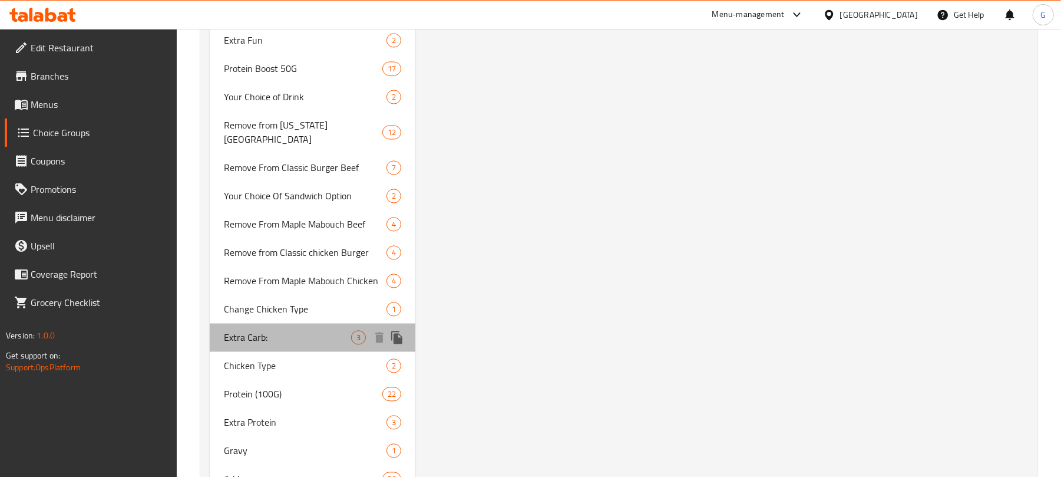
click at [312, 324] on div "Extra Carb: 3" at bounding box center [313, 338] width 206 height 28
type input "Extra Carb:"
type input "إكسترا كربوهيدرات:"
type input "0"
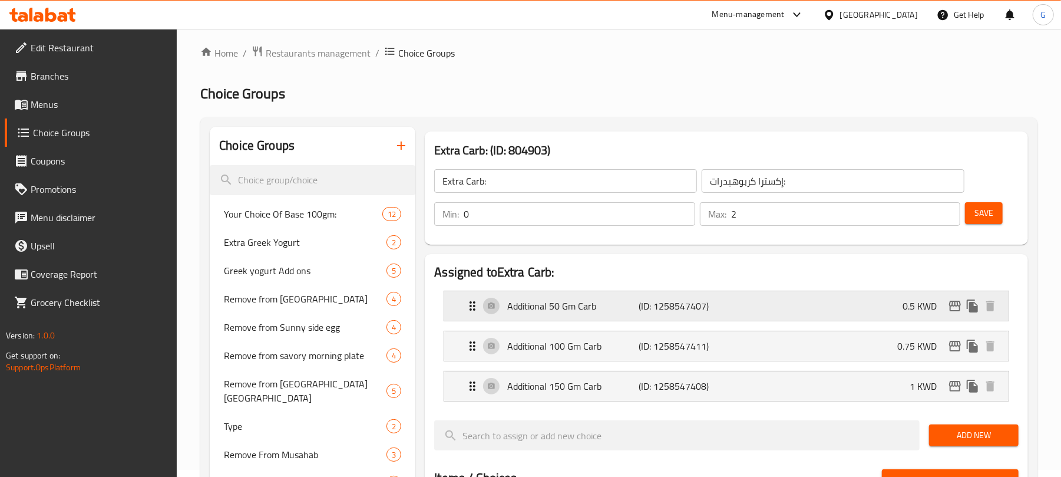
scroll to position [0, 0]
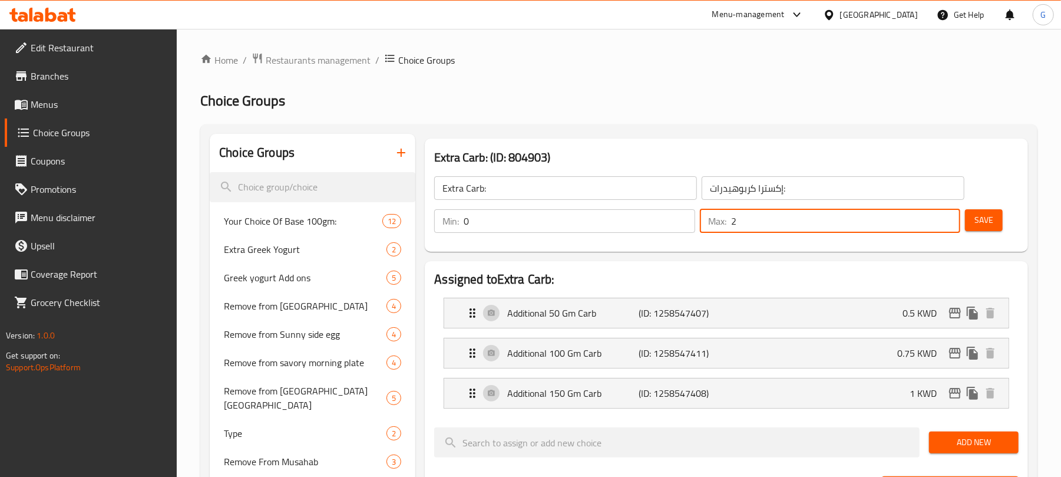
drag, startPoint x: 744, startPoint y: 229, endPoint x: 717, endPoint y: 217, distance: 29.6
click at [717, 217] on div "Max: 2 ​" at bounding box center [830, 221] width 260 height 24
click at [745, 220] on input "number" at bounding box center [845, 221] width 229 height 24
type input "3"
click at [889, 93] on h2 "Choice Groups" at bounding box center [618, 100] width 837 height 19
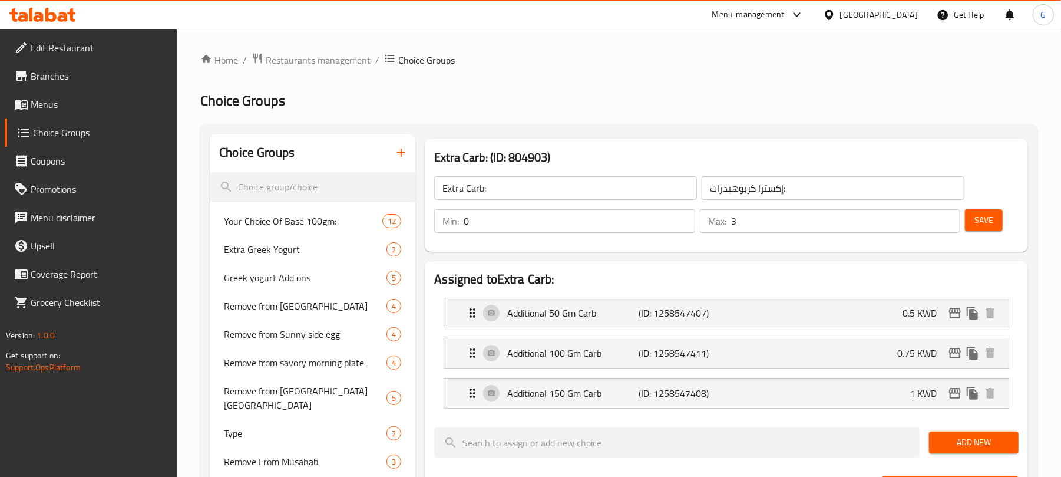
click at [983, 220] on span "Save" at bounding box center [984, 220] width 19 height 15
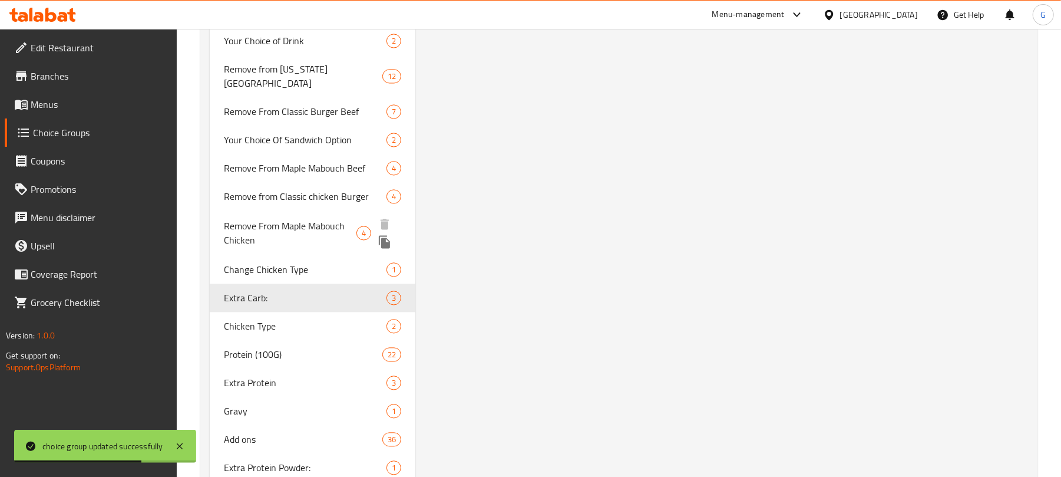
scroll to position [1606, 0]
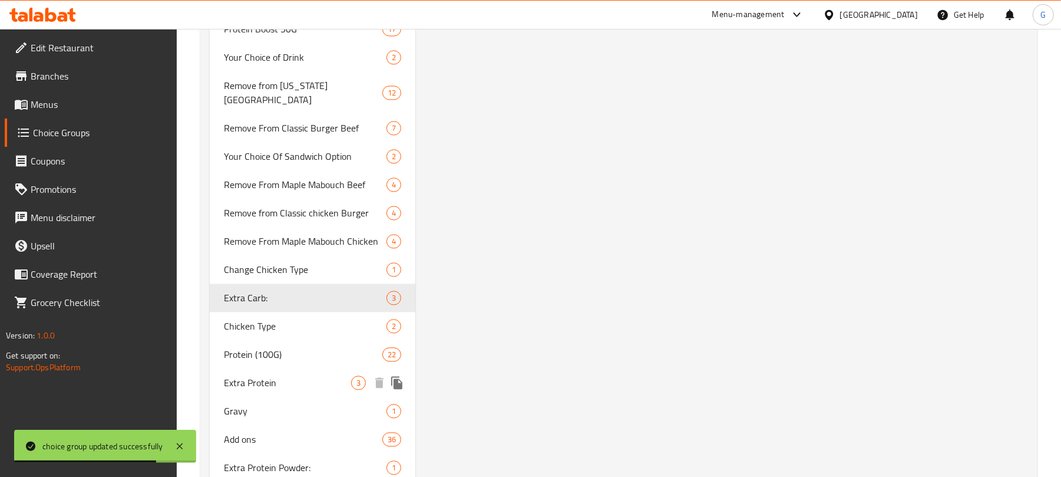
click at [326, 375] on span "Extra Protein" at bounding box center [287, 382] width 127 height 14
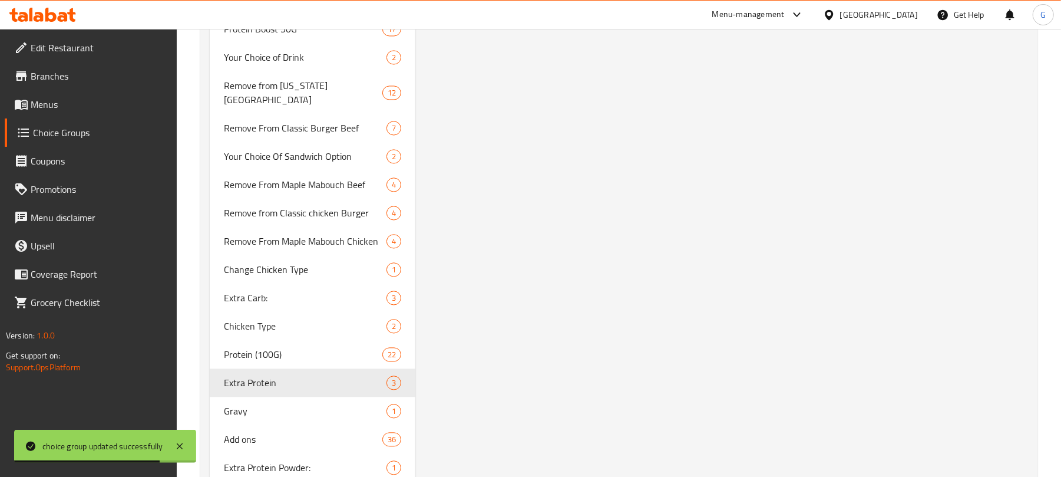
type input "Extra Protein"
type input "بروتين إضافي"
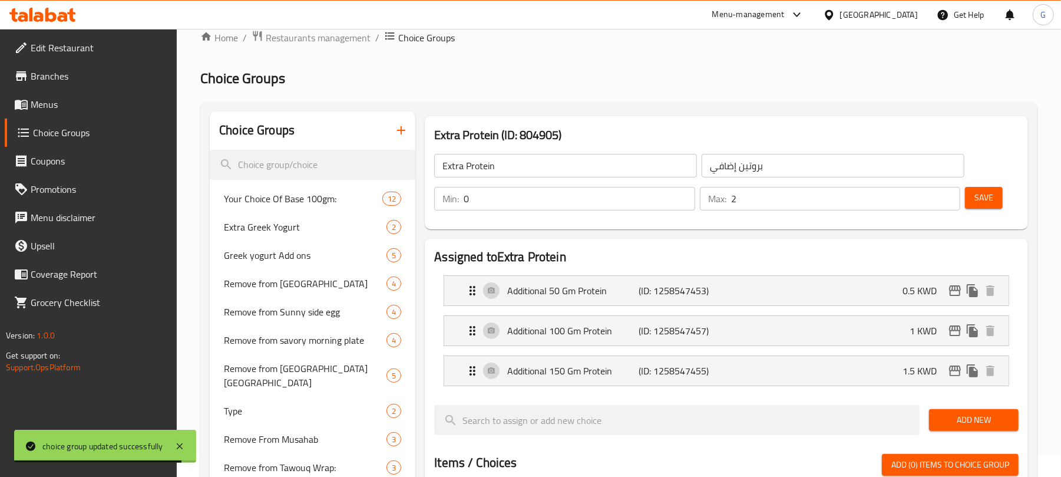
scroll to position [0, 0]
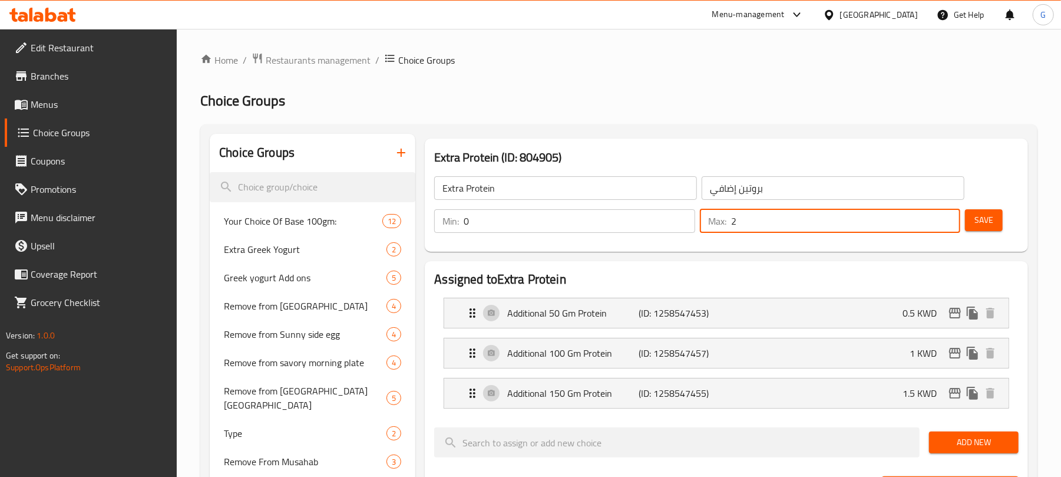
drag, startPoint x: 743, startPoint y: 225, endPoint x: 727, endPoint y: 225, distance: 15.9
click at [727, 225] on div "Max: 2 ​" at bounding box center [830, 221] width 260 height 24
type input "3"
click at [978, 220] on span "Save" at bounding box center [984, 220] width 19 height 15
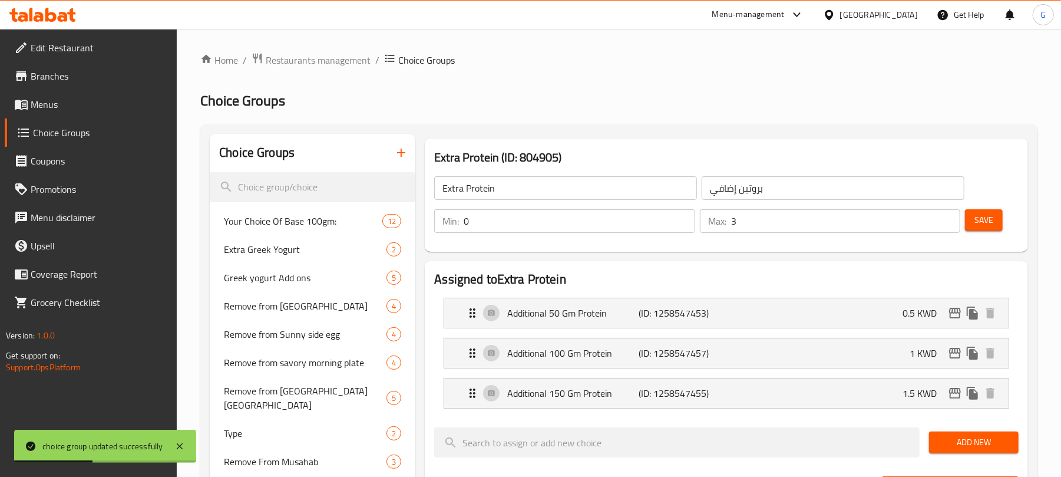
drag, startPoint x: 1045, startPoint y: 55, endPoint x: 1073, endPoint y: 67, distance: 30.3
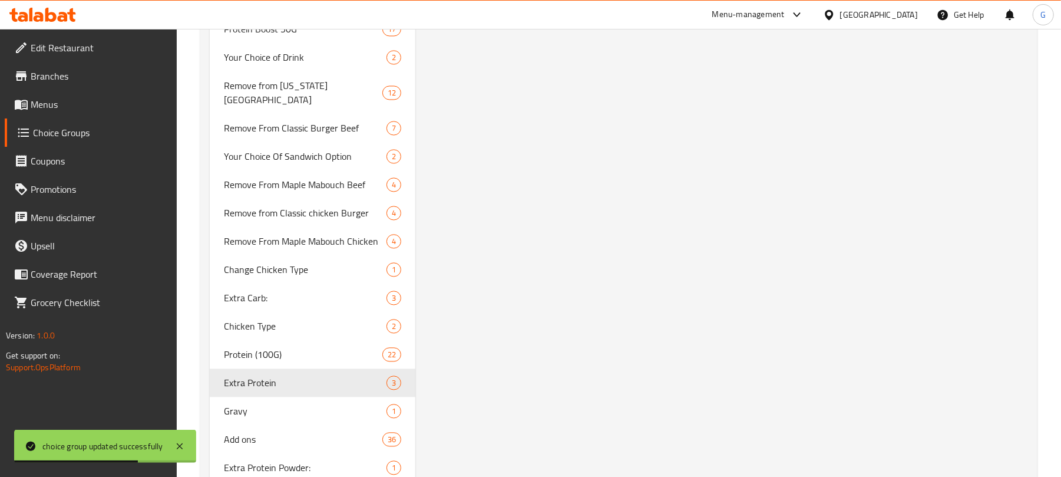
type input "Sauce:"
type input "صوص:"
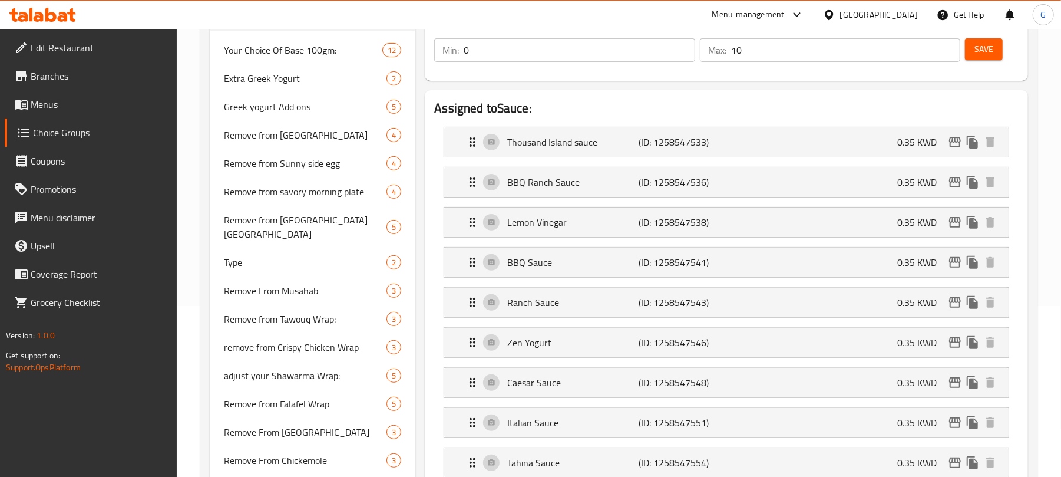
scroll to position [157, 0]
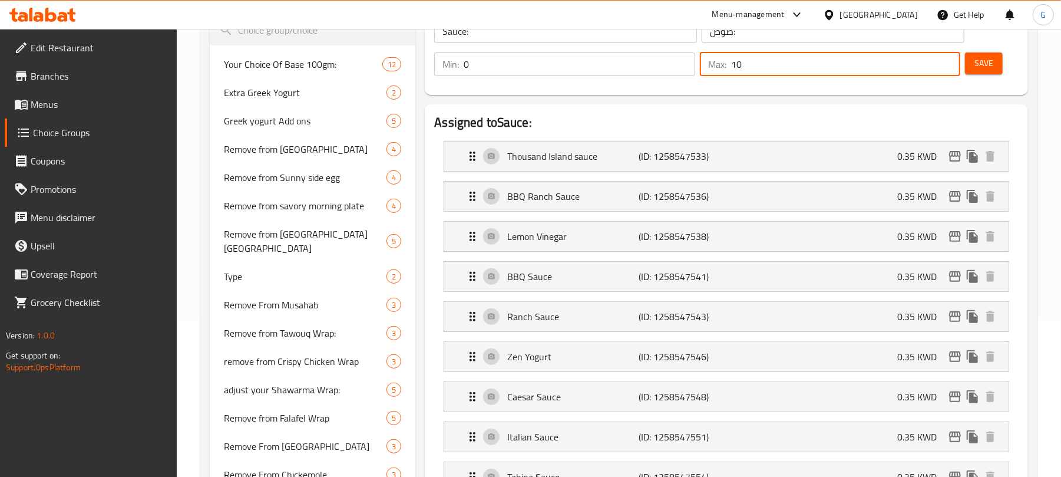
click at [911, 71] on input "10" at bounding box center [845, 64] width 229 height 24
click at [949, 60] on input "11" at bounding box center [845, 64] width 229 height 24
click at [949, 60] on input "12" at bounding box center [845, 64] width 229 height 24
click at [949, 60] on input "13" at bounding box center [845, 64] width 229 height 24
click at [949, 60] on input "14" at bounding box center [845, 64] width 229 height 24
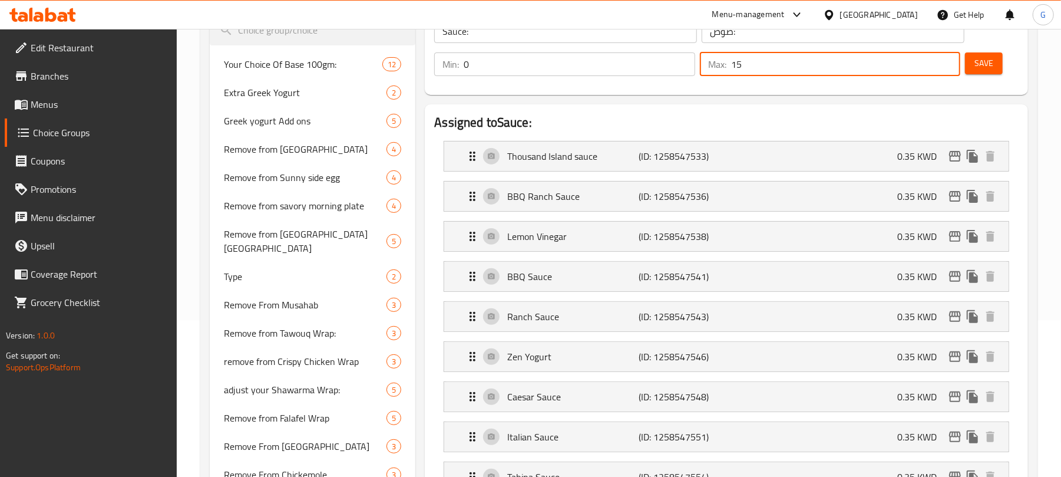
click at [949, 60] on input "15" at bounding box center [845, 64] width 229 height 24
click at [949, 60] on input "16" at bounding box center [845, 64] width 229 height 24
click at [949, 60] on input "17" at bounding box center [845, 64] width 229 height 24
click at [949, 60] on input "18" at bounding box center [845, 64] width 229 height 24
click at [949, 60] on input "19" at bounding box center [845, 64] width 229 height 24
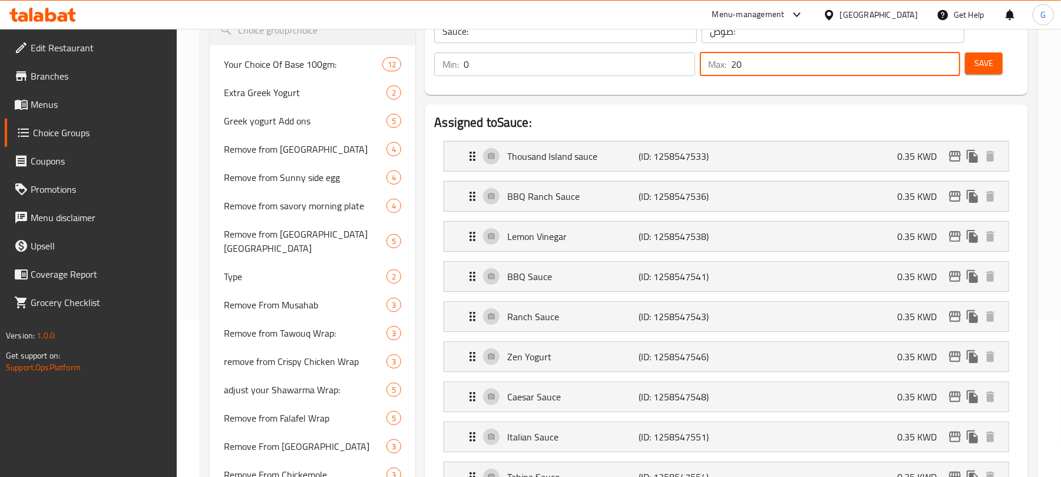
click at [949, 60] on input "20" at bounding box center [845, 64] width 229 height 24
click at [949, 60] on input "21" at bounding box center [845, 64] width 229 height 24
click at [949, 60] on input "22" at bounding box center [845, 64] width 229 height 24
click at [949, 60] on input "23" at bounding box center [845, 64] width 229 height 24
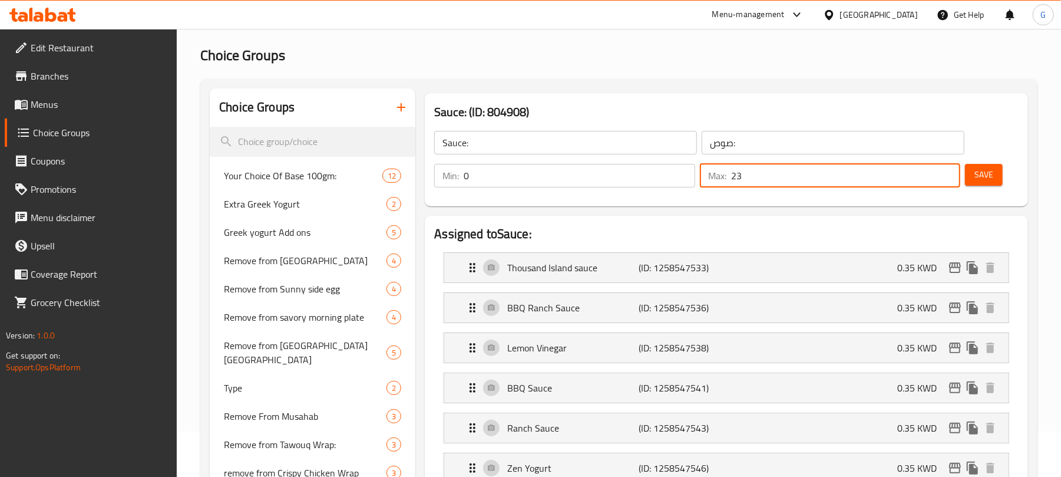
scroll to position [0, 0]
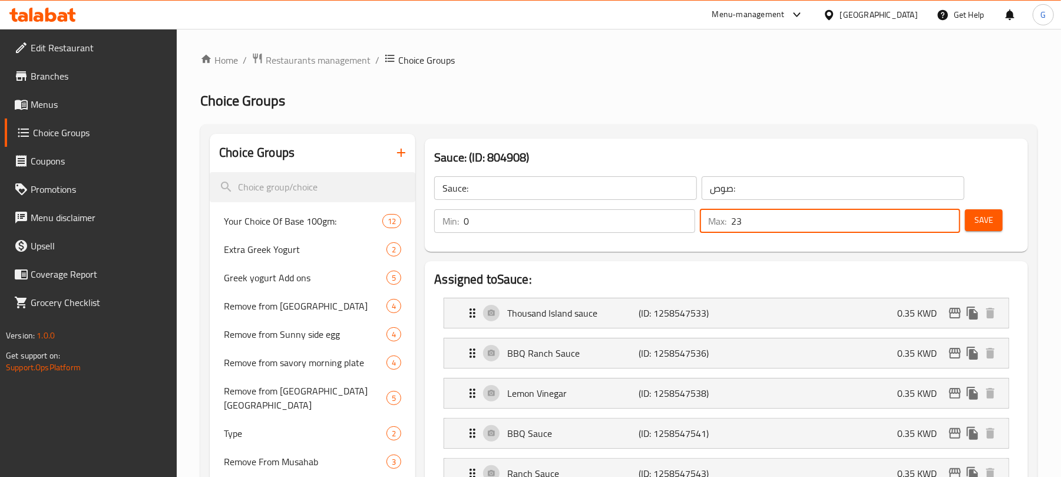
click at [759, 222] on input "23" at bounding box center [845, 221] width 229 height 24
type input "2"
type input "16"
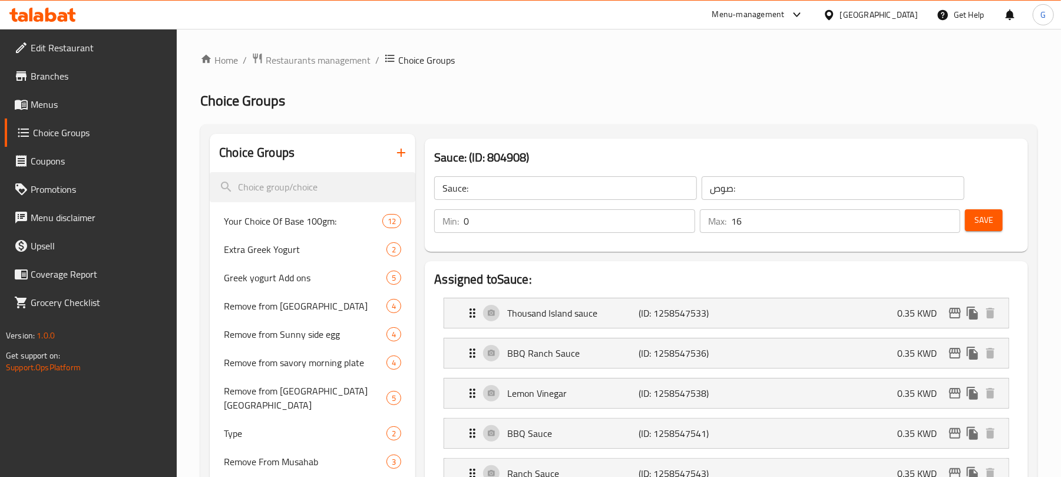
click at [987, 225] on span "Save" at bounding box center [984, 220] width 19 height 15
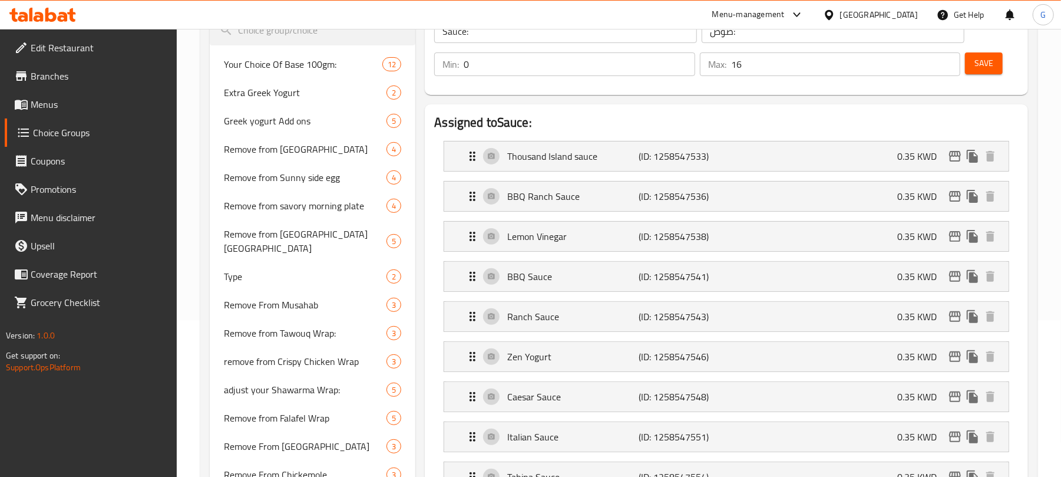
scroll to position [1606, 0]
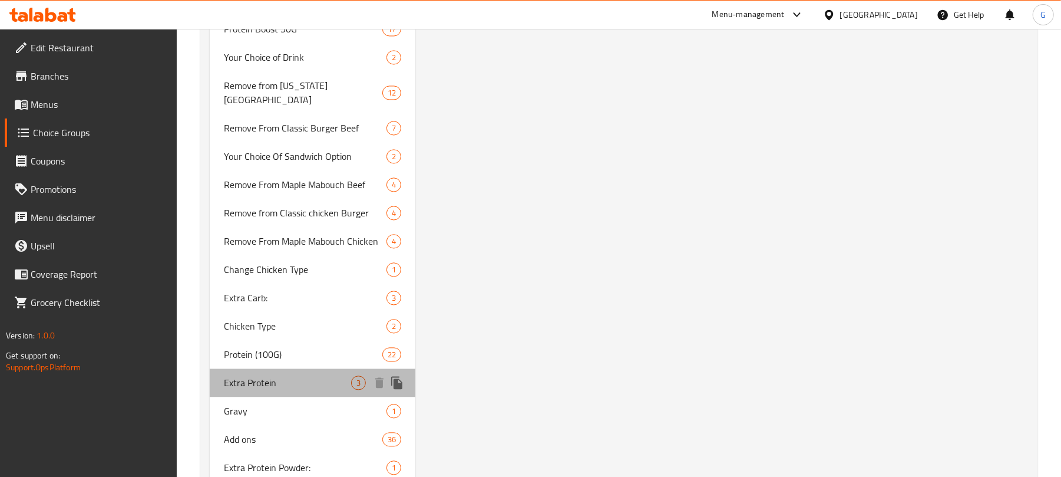
click at [285, 375] on span "Extra Protein" at bounding box center [287, 382] width 127 height 14
type input "Extra Protein"
type input "بروتين إضافي"
type input "3"
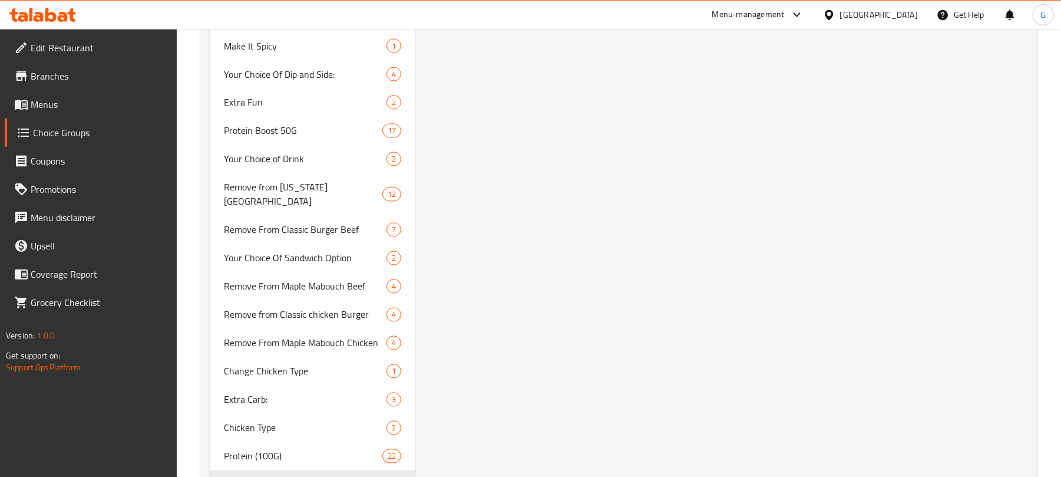
scroll to position [1592, 0]
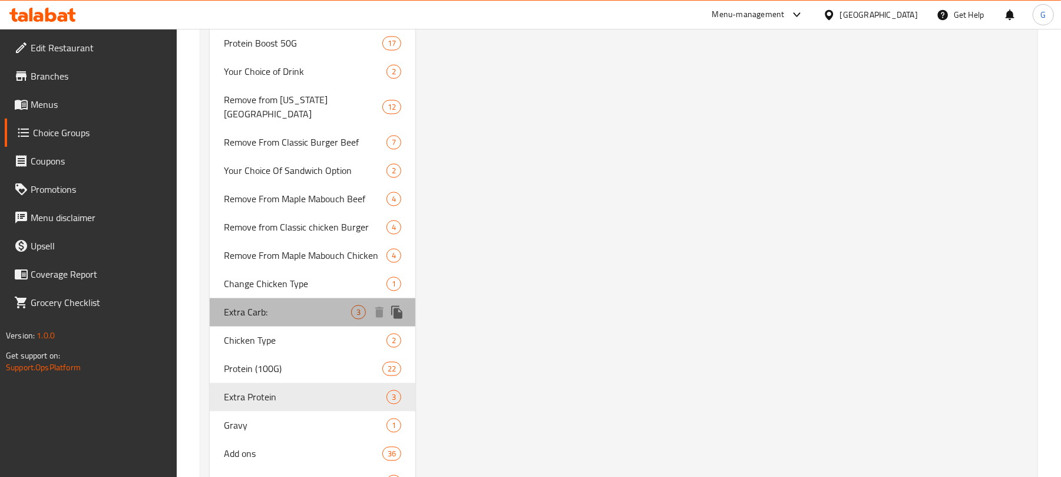
click at [274, 305] on span "Extra Carb:" at bounding box center [287, 312] width 127 height 14
type input "Extra Carb:"
type input "إكسترا كربوهيدرات:"
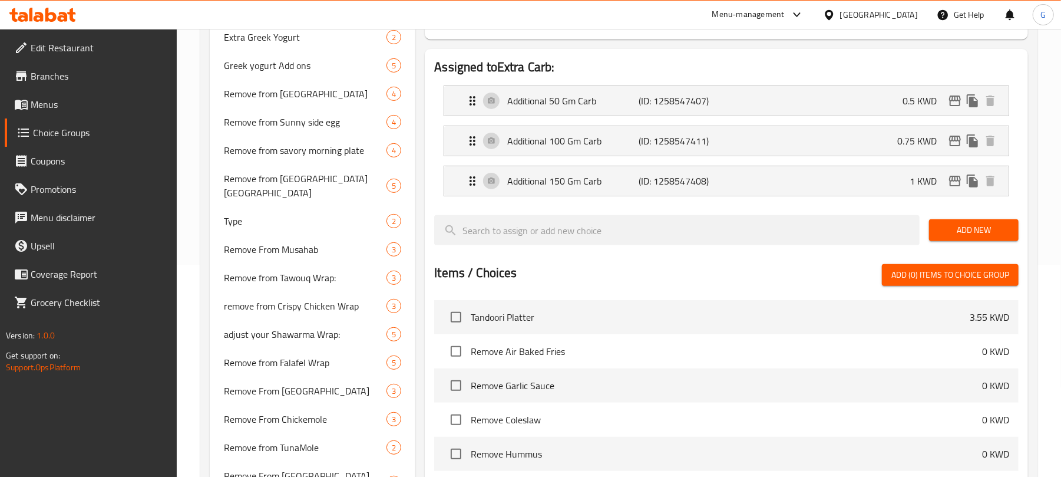
scroll to position [0, 0]
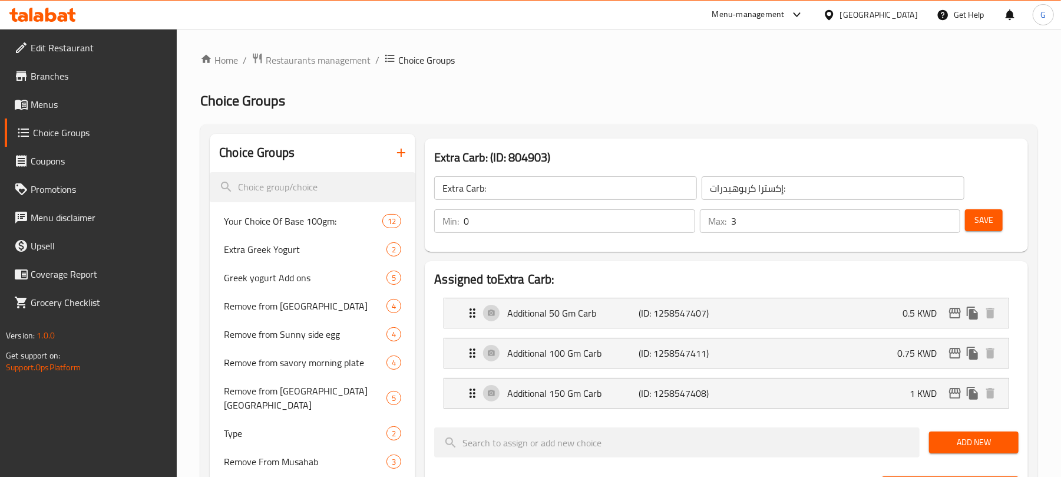
click at [46, 71] on span "Branches" at bounding box center [99, 76] width 137 height 14
